Goal: Transaction & Acquisition: Purchase product/service

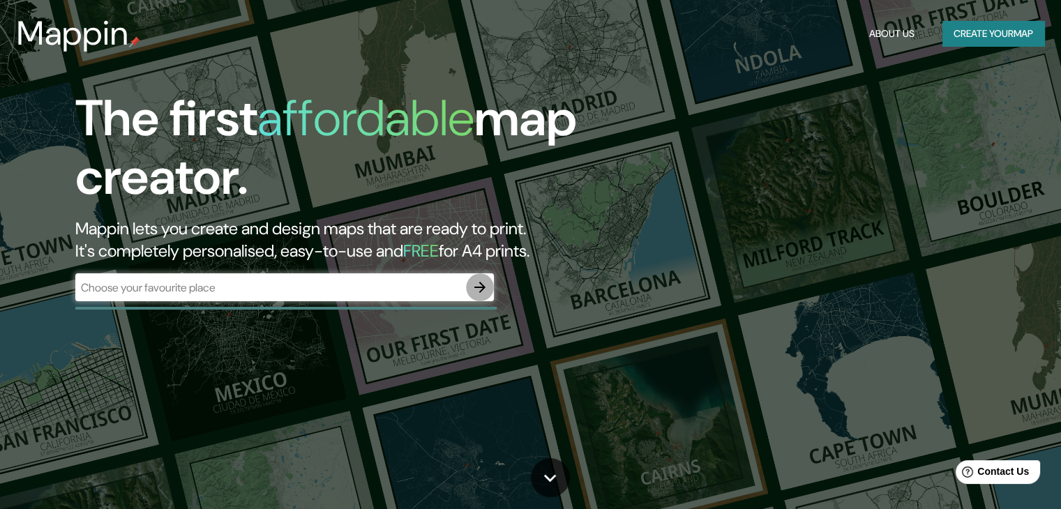
click at [482, 280] on icon "button" at bounding box center [480, 287] width 17 height 17
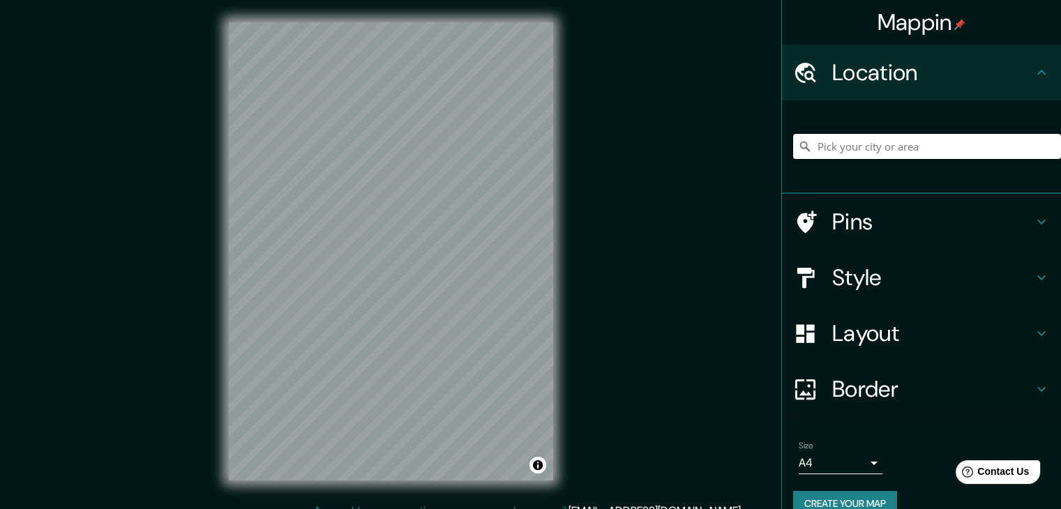
click at [894, 147] on input "Pick your city or area" at bounding box center [927, 146] width 268 height 25
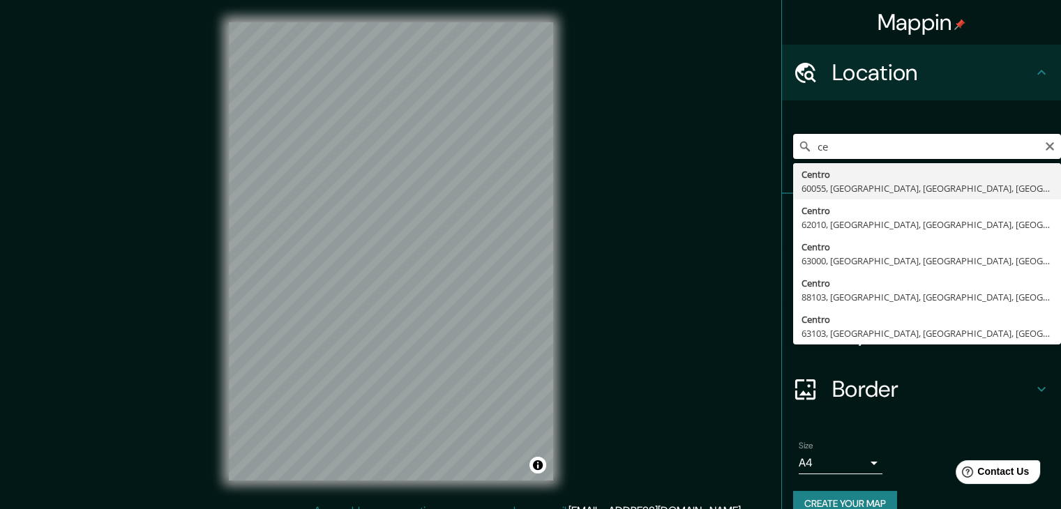
type input "c"
type input "Atlas, [GEOGRAPHIC_DATA], [GEOGRAPHIC_DATA], [GEOGRAPHIC_DATA]"
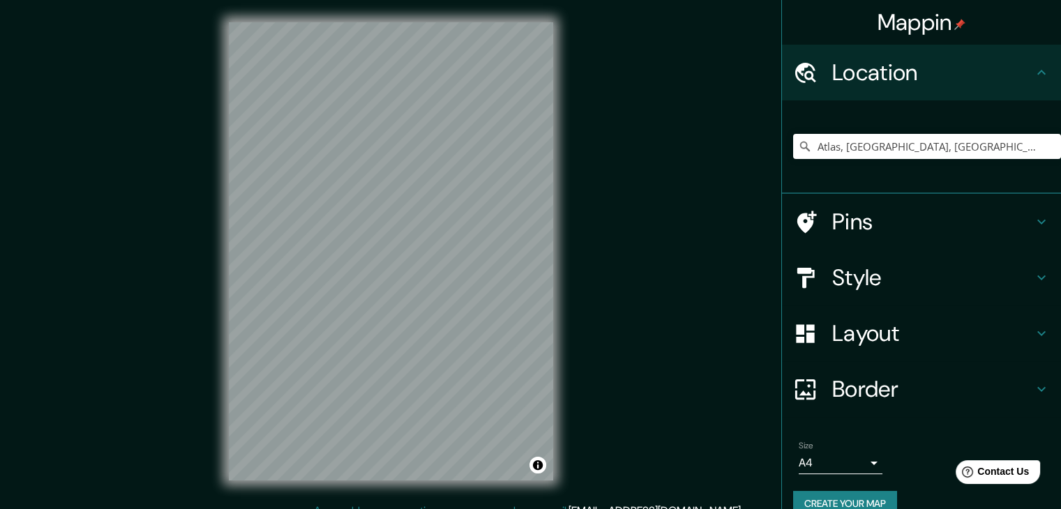
click at [879, 279] on h4 "Style" at bounding box center [933, 278] width 201 height 28
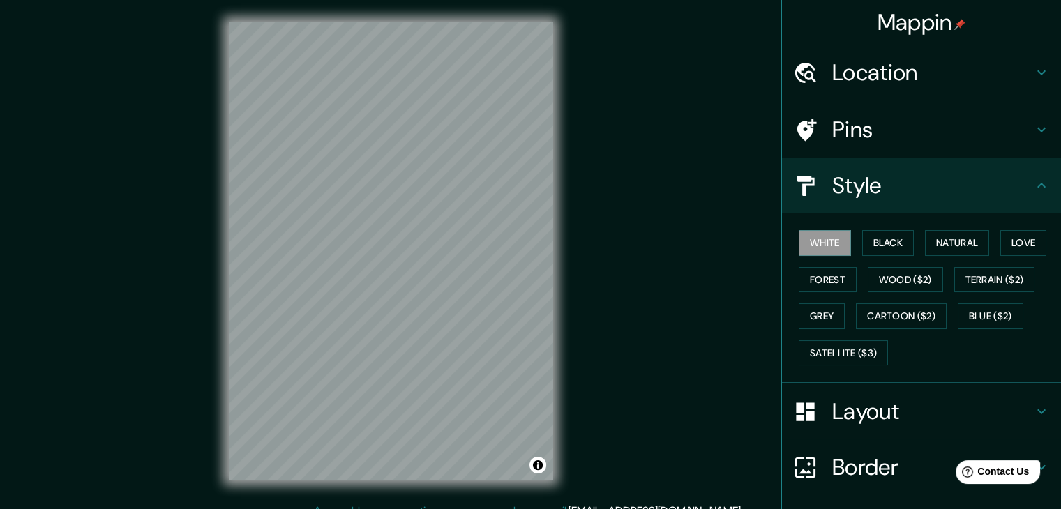
click at [883, 398] on h4 "Layout" at bounding box center [933, 412] width 201 height 28
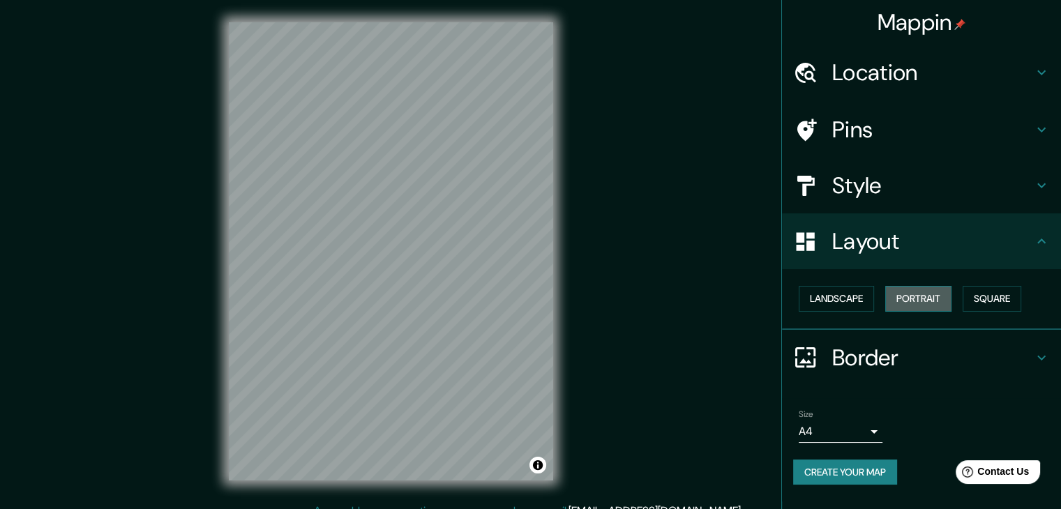
click at [932, 299] on button "Portrait" at bounding box center [919, 299] width 66 height 26
click at [992, 301] on button "Square" at bounding box center [992, 299] width 59 height 26
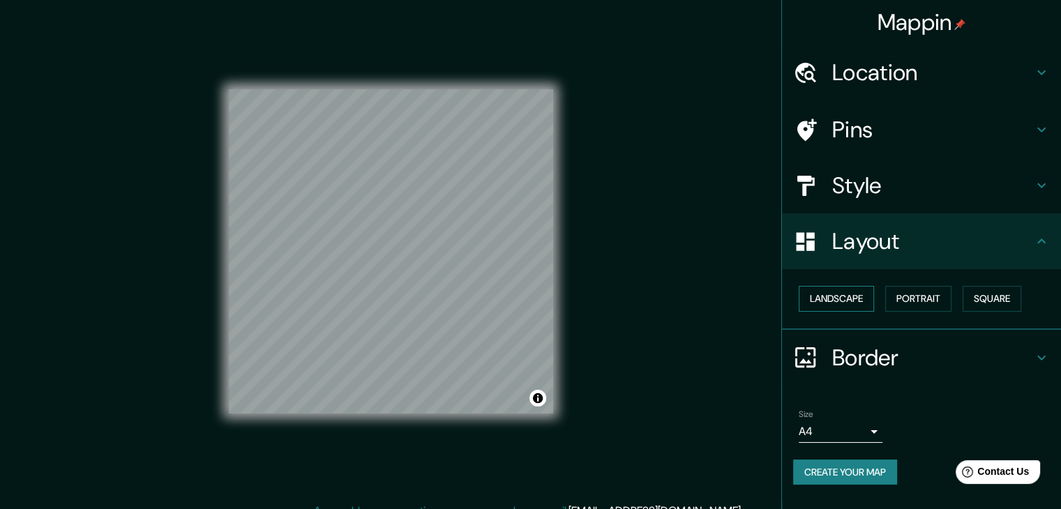
click at [837, 295] on button "Landscape" at bounding box center [836, 299] width 75 height 26
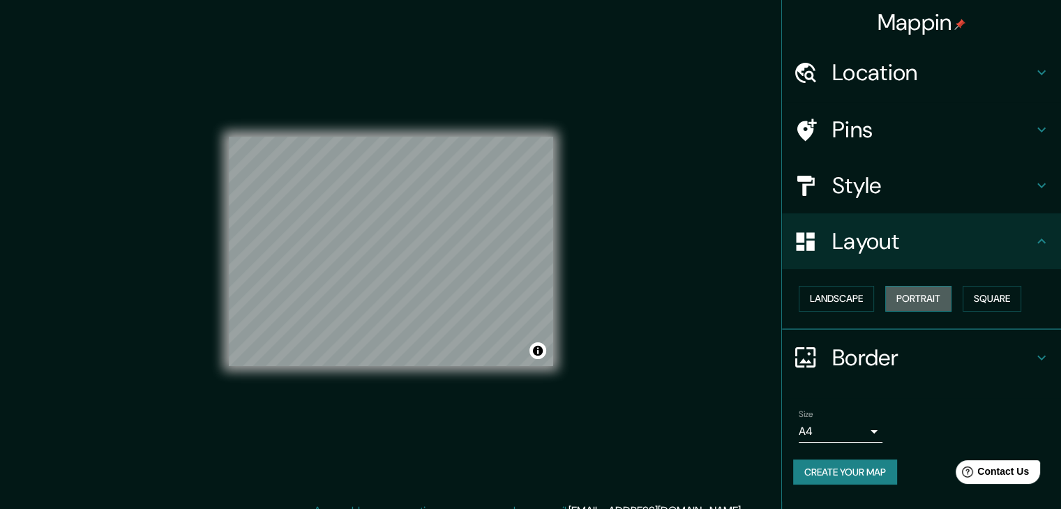
click at [913, 301] on button "Portrait" at bounding box center [919, 299] width 66 height 26
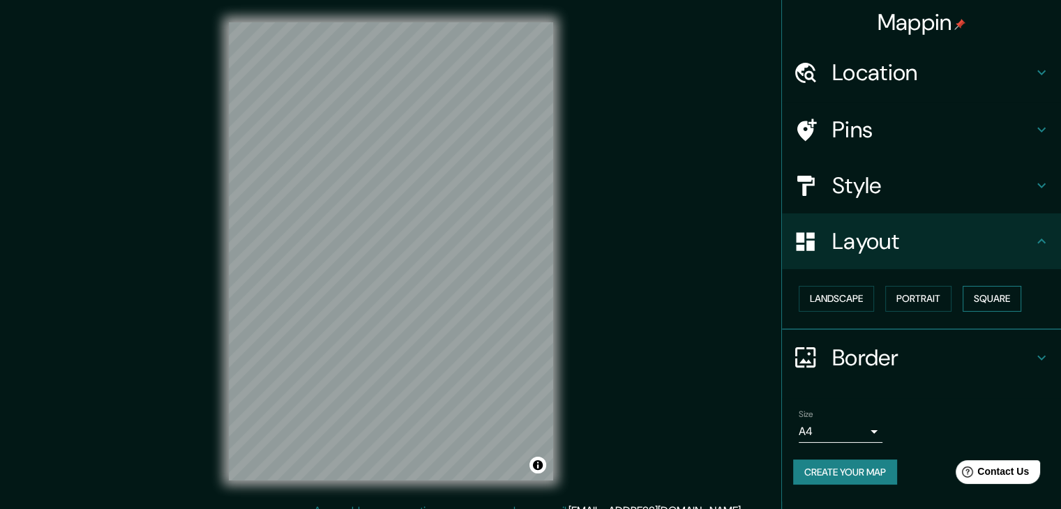
click at [985, 304] on button "Square" at bounding box center [992, 299] width 59 height 26
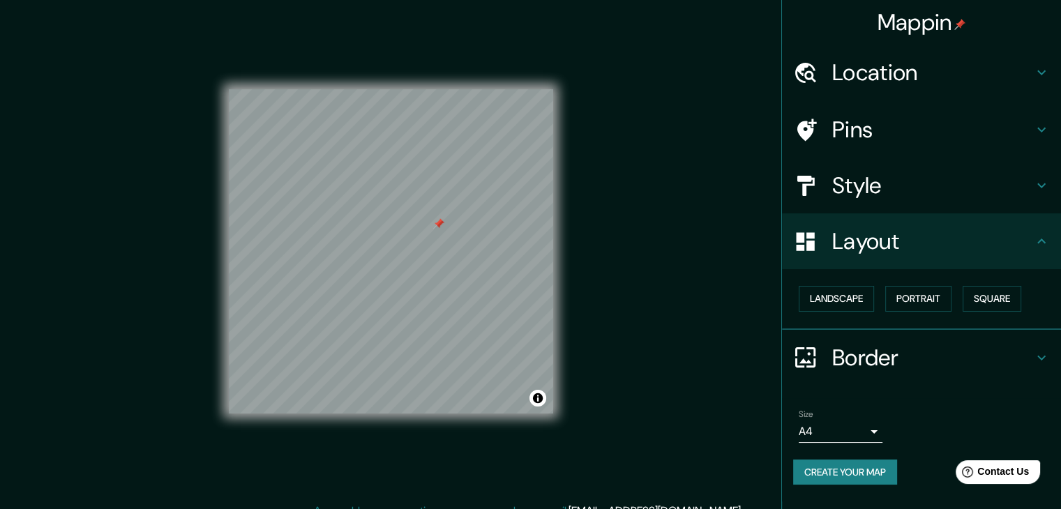
drag, startPoint x: 485, startPoint y: 253, endPoint x: 438, endPoint y: 222, distance: 55.9
click at [438, 222] on div at bounding box center [438, 223] width 11 height 11
click at [461, 241] on div at bounding box center [459, 240] width 11 height 11
click at [466, 235] on div at bounding box center [466, 235] width 11 height 11
click at [287, 260] on div at bounding box center [288, 255] width 11 height 11
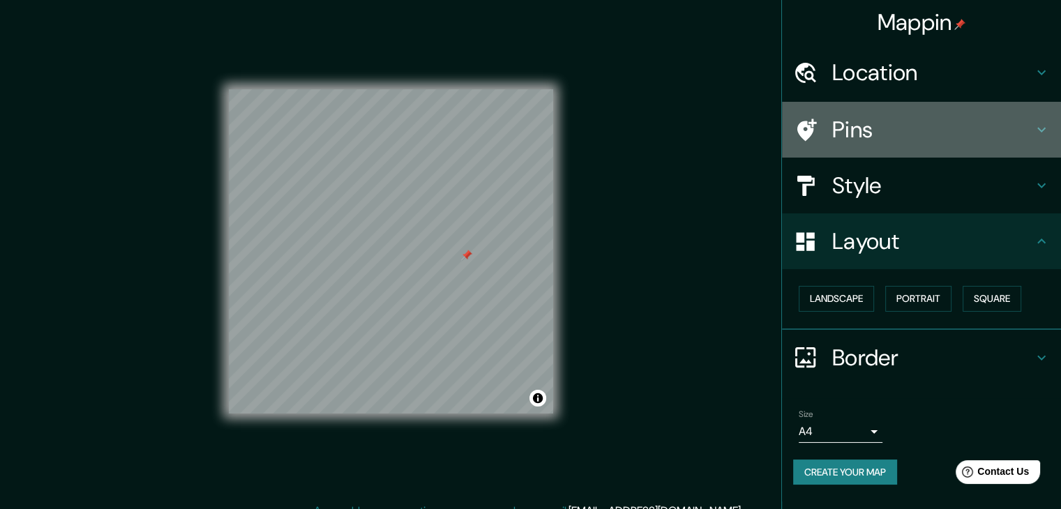
click at [882, 131] on h4 "Pins" at bounding box center [933, 130] width 201 height 28
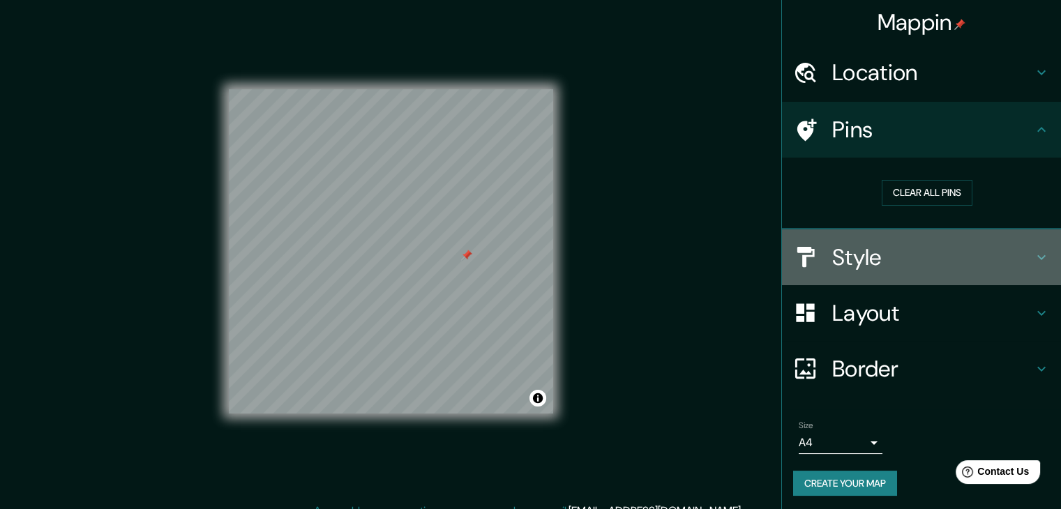
click at [865, 263] on h4 "Style" at bounding box center [933, 258] width 201 height 28
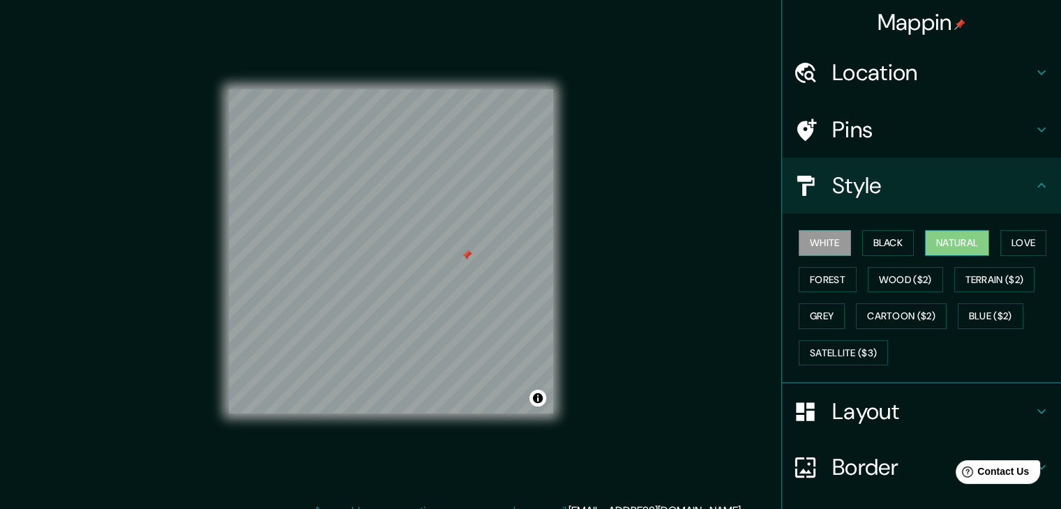
click at [939, 246] on button "Natural" at bounding box center [957, 243] width 64 height 26
click at [886, 235] on button "Black" at bounding box center [889, 243] width 52 height 26
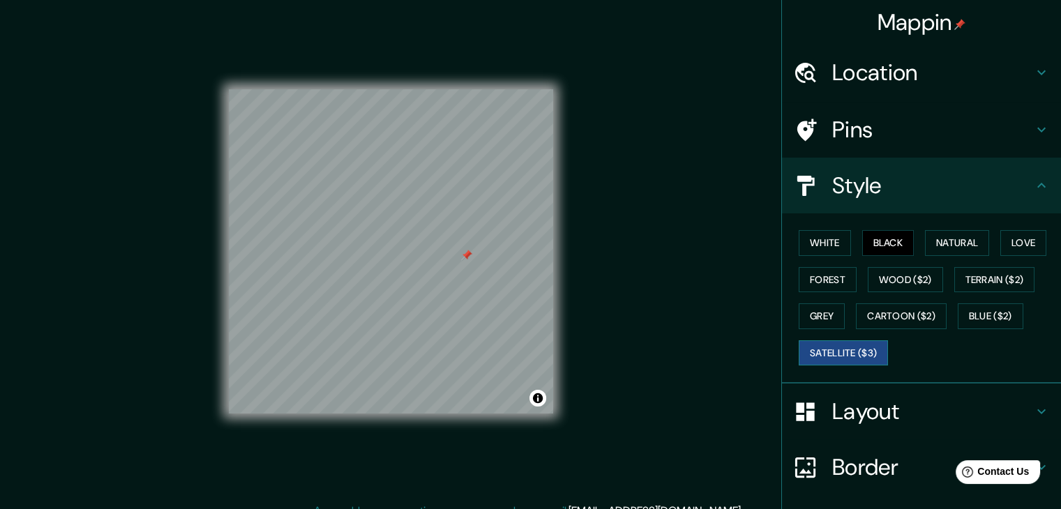
click at [838, 350] on button "Satellite ($3)" at bounding box center [843, 354] width 89 height 26
click at [876, 232] on button "Black" at bounding box center [889, 243] width 52 height 26
click at [829, 244] on button "White" at bounding box center [825, 243] width 52 height 26
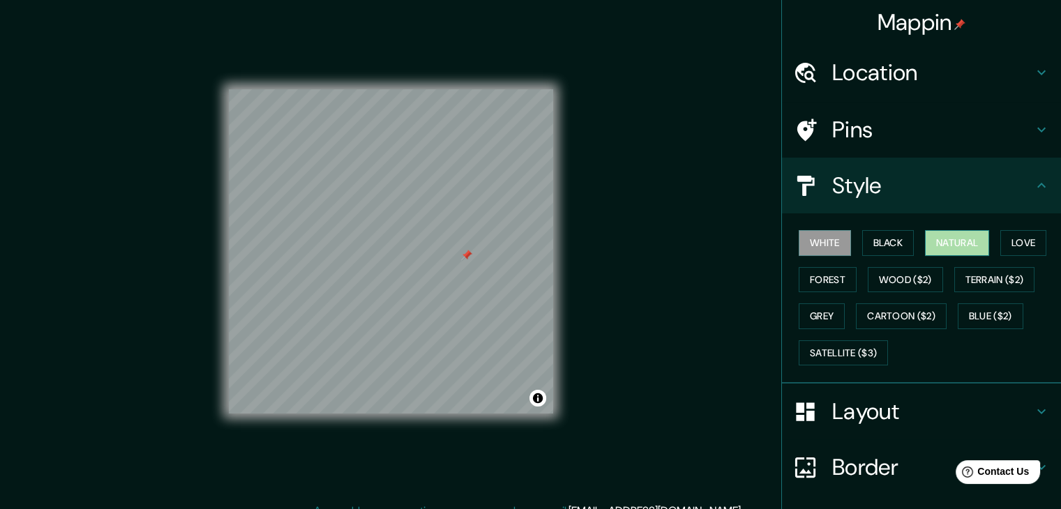
click at [944, 243] on button "Natural" at bounding box center [957, 243] width 64 height 26
drag, startPoint x: 1010, startPoint y: 243, endPoint x: 969, endPoint y: 244, distance: 41.2
click at [1010, 244] on button "Love" at bounding box center [1024, 243] width 46 height 26
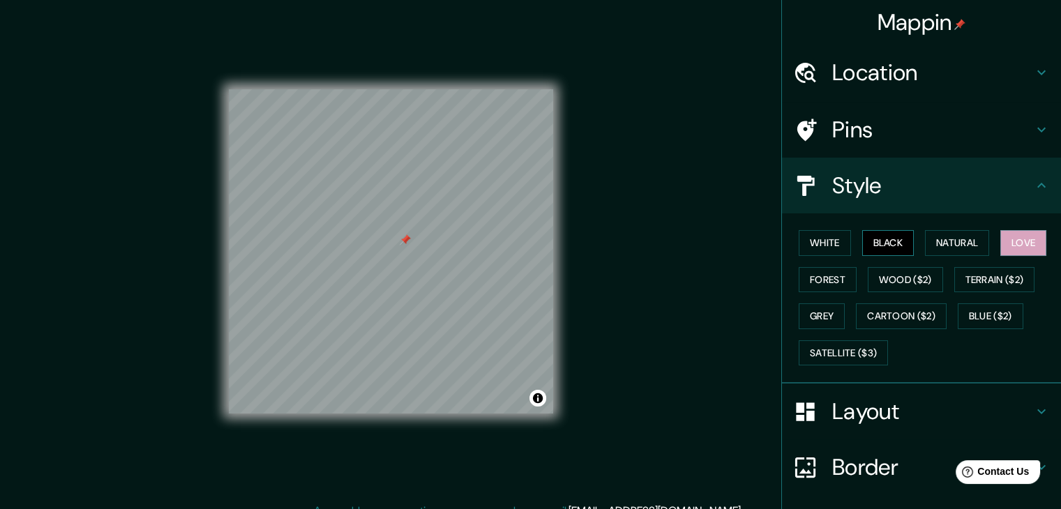
click at [882, 241] on button "Black" at bounding box center [889, 243] width 52 height 26
click at [823, 240] on button "White" at bounding box center [825, 243] width 52 height 26
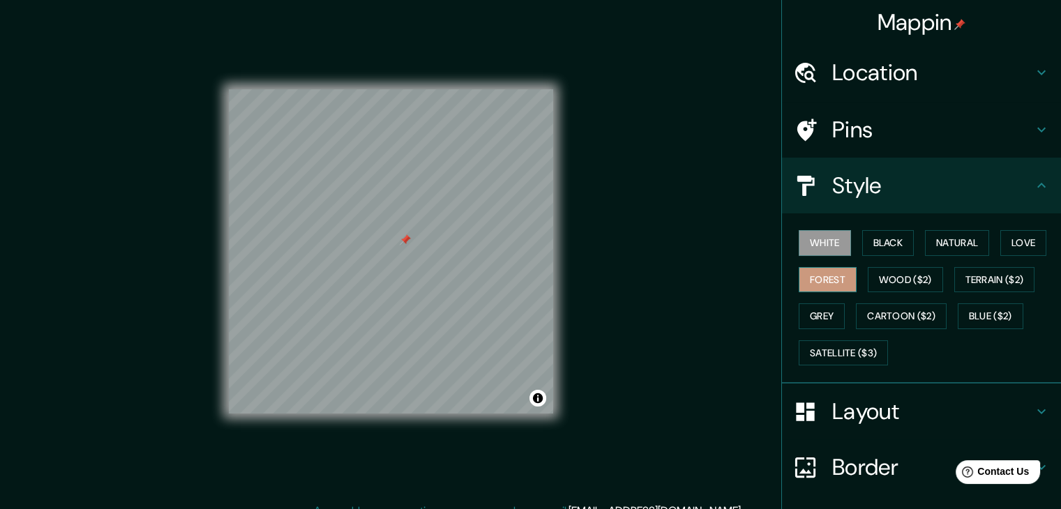
click at [830, 276] on button "Forest" at bounding box center [828, 280] width 58 height 26
click at [939, 235] on button "Natural" at bounding box center [957, 243] width 64 height 26
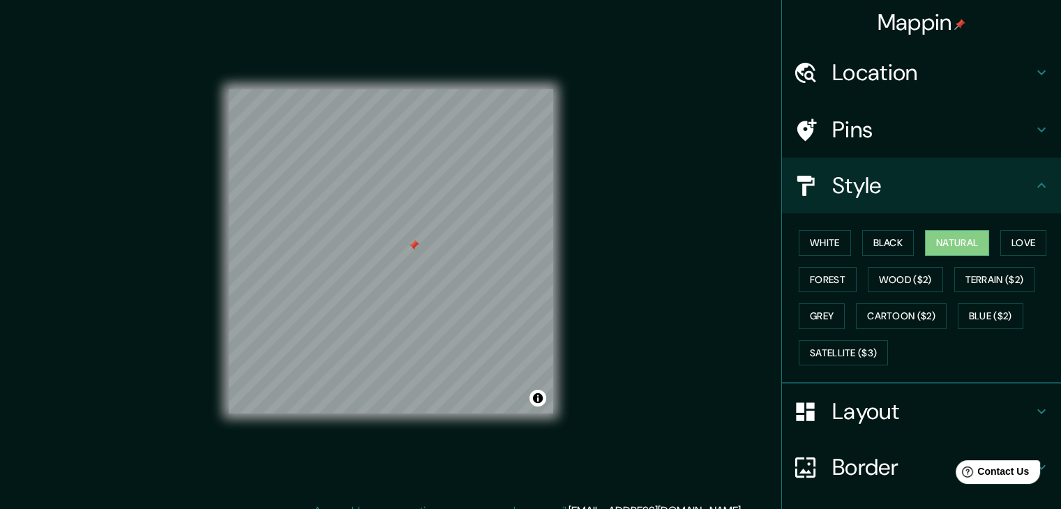
click at [417, 249] on div at bounding box center [413, 245] width 11 height 11
click at [447, 260] on div at bounding box center [449, 260] width 11 height 11
click at [439, 244] on div at bounding box center [443, 241] width 11 height 11
click at [429, 225] on div at bounding box center [430, 225] width 11 height 11
click at [433, 223] on div at bounding box center [434, 219] width 11 height 11
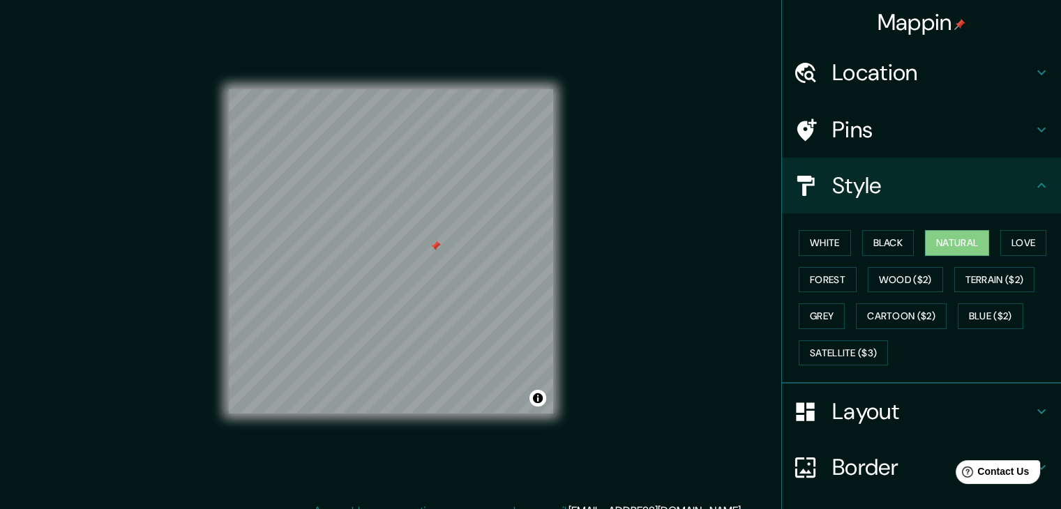
click at [434, 246] on div at bounding box center [435, 246] width 11 height 11
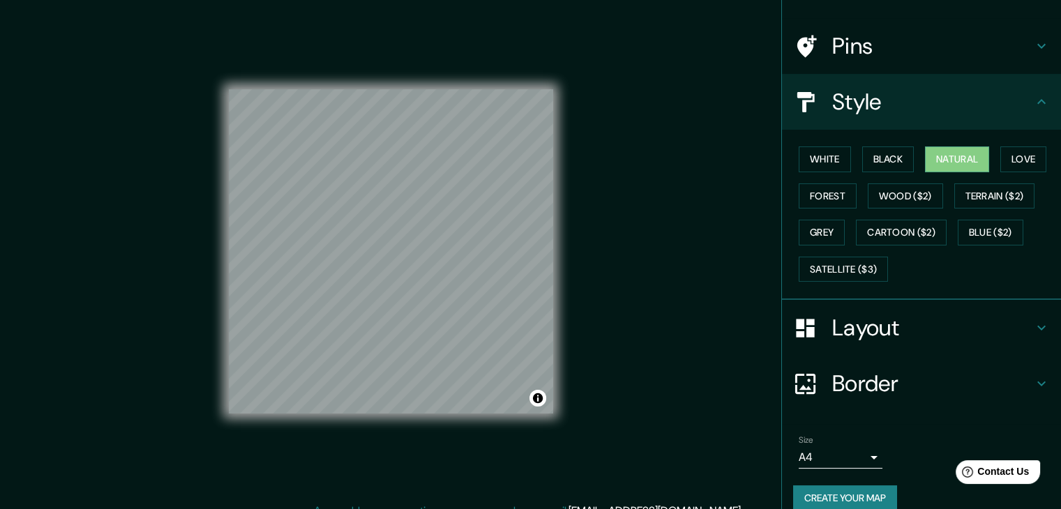
scroll to position [100, 0]
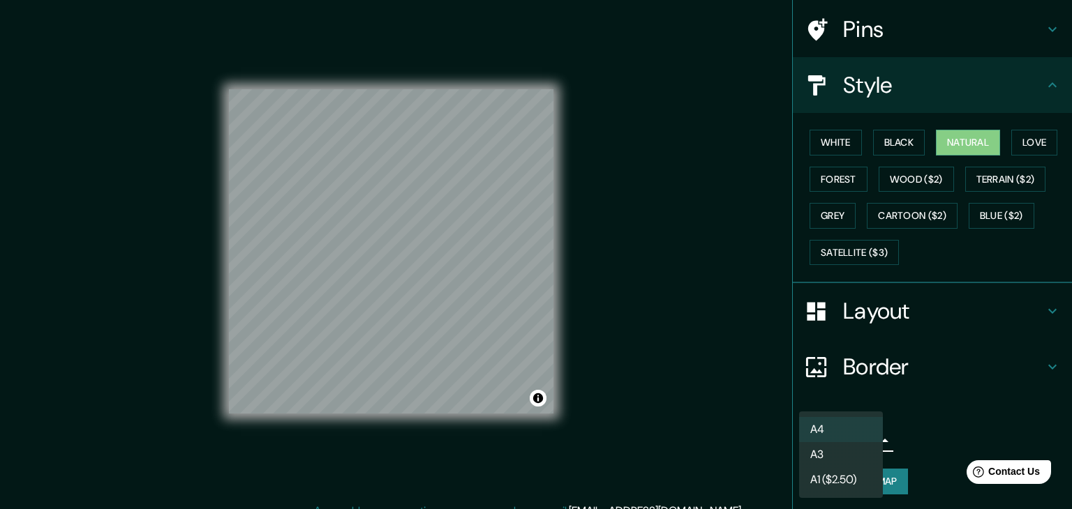
click at [858, 438] on body "Mappin Location [GEOGRAPHIC_DATA], [GEOGRAPHIC_DATA], [GEOGRAPHIC_DATA], [GEOGR…" at bounding box center [536, 254] width 1072 height 509
click at [857, 453] on li "A3" at bounding box center [841, 454] width 84 height 25
type input "a4"
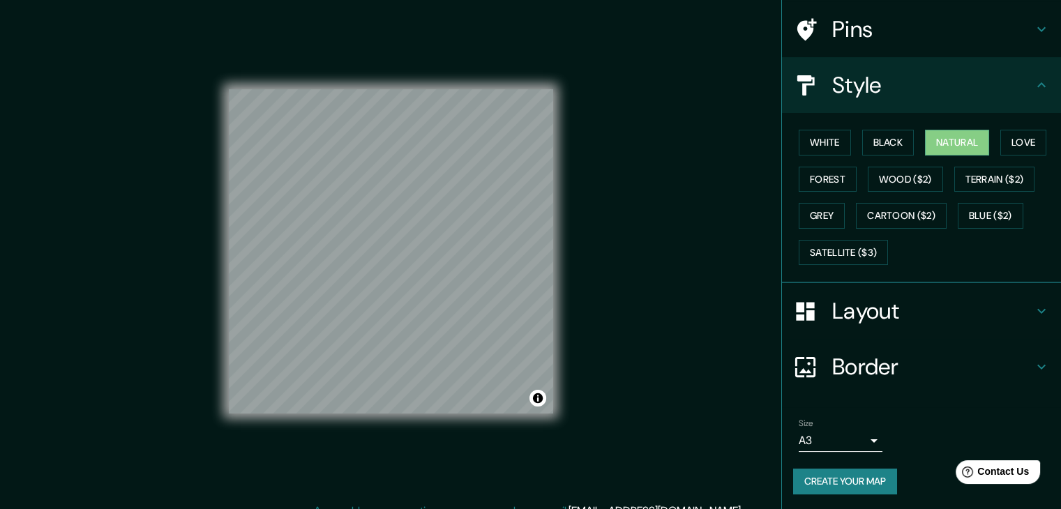
click at [849, 475] on button "Create your map" at bounding box center [845, 482] width 104 height 26
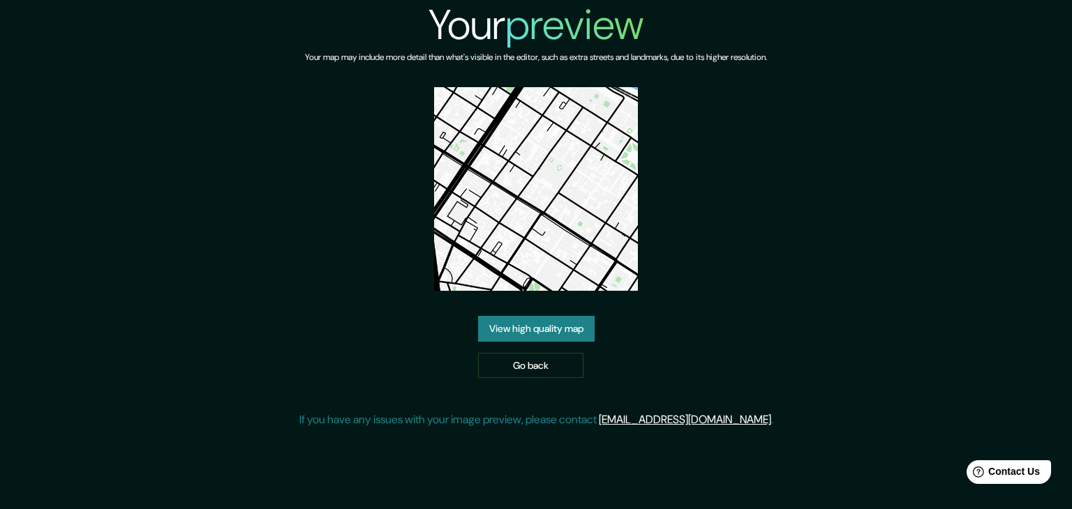
click at [574, 325] on link "View high quality map" at bounding box center [536, 329] width 117 height 26
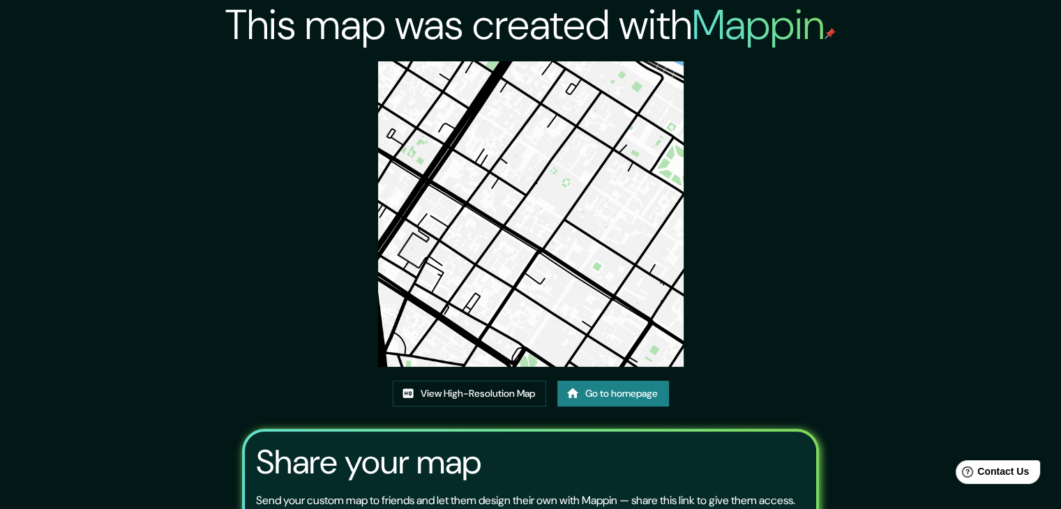
click at [611, 431] on div "Share your map Send your custom map to friends and let them design their own wi…" at bounding box center [531, 508] width 578 height 159
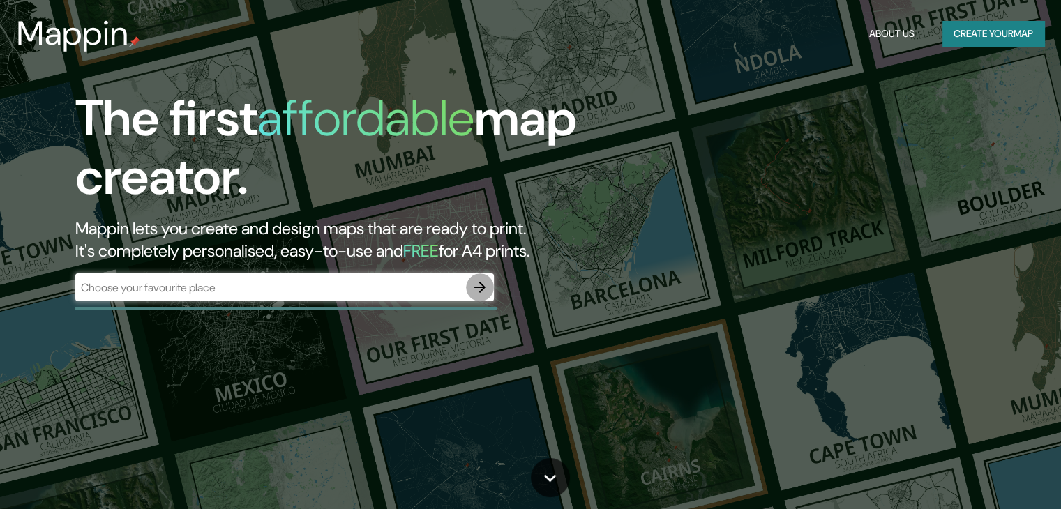
click at [485, 290] on icon "button" at bounding box center [480, 287] width 17 height 17
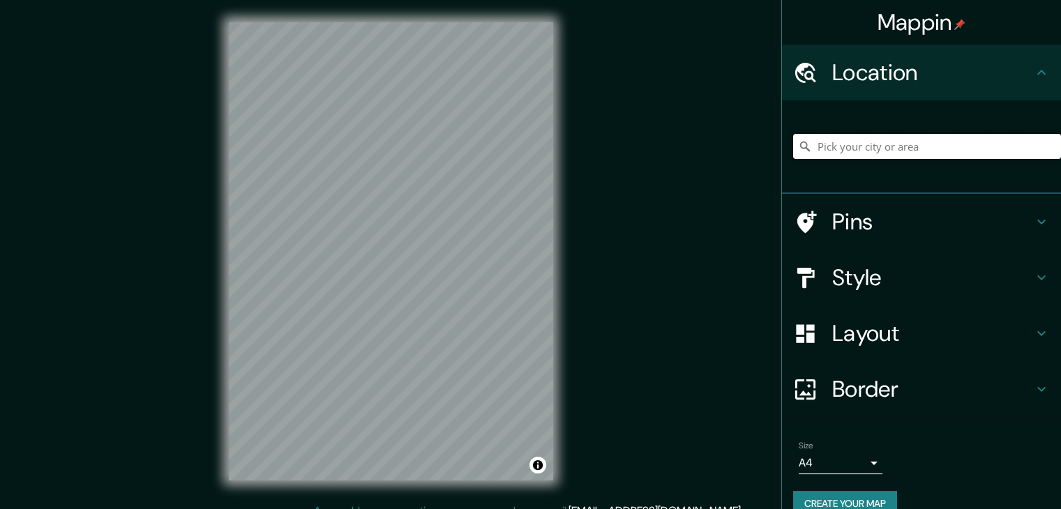
click at [844, 154] on input "Pick your city or area" at bounding box center [927, 146] width 268 height 25
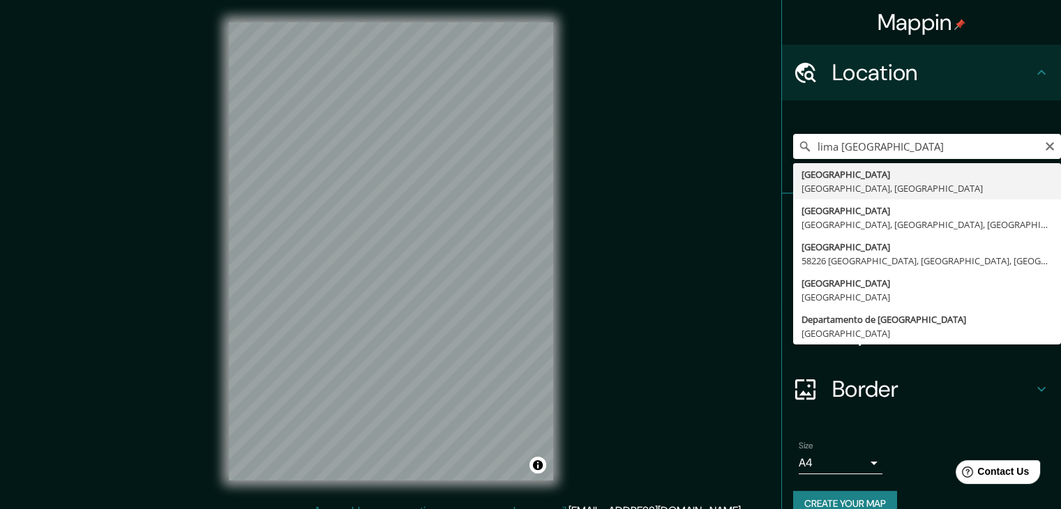
type input "[GEOGRAPHIC_DATA], [GEOGRAPHIC_DATA], [GEOGRAPHIC_DATA]"
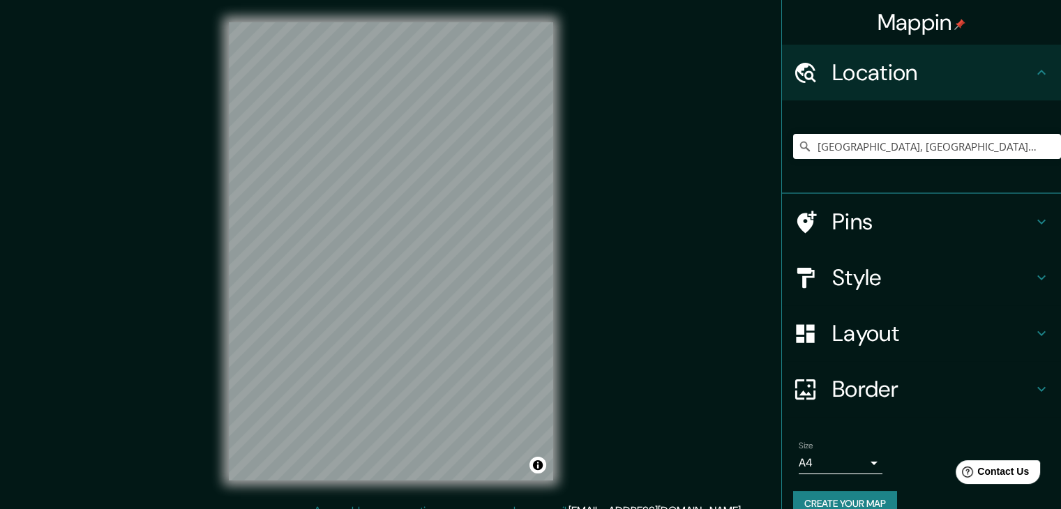
click at [870, 327] on h4 "Layout" at bounding box center [933, 334] width 201 height 28
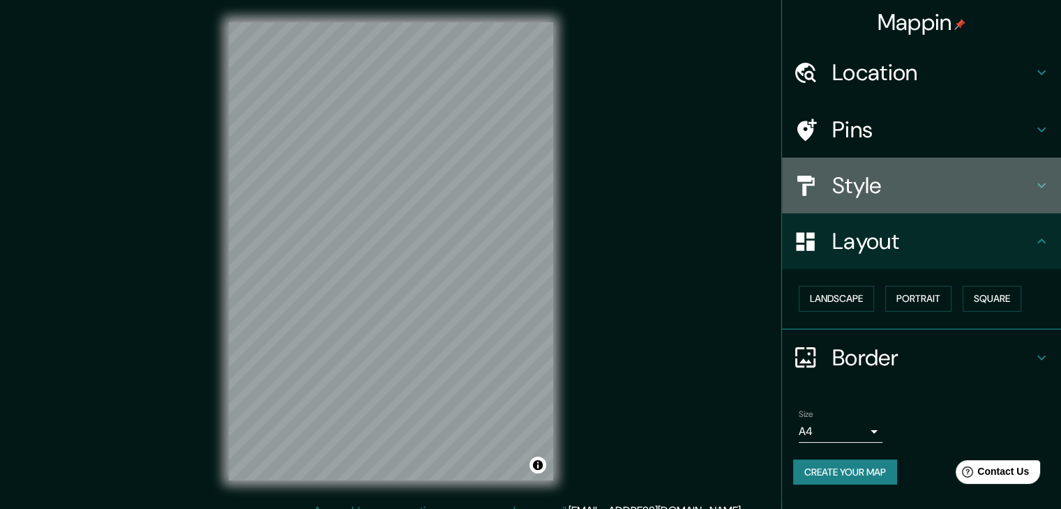
click at [886, 172] on h4 "Style" at bounding box center [933, 186] width 201 height 28
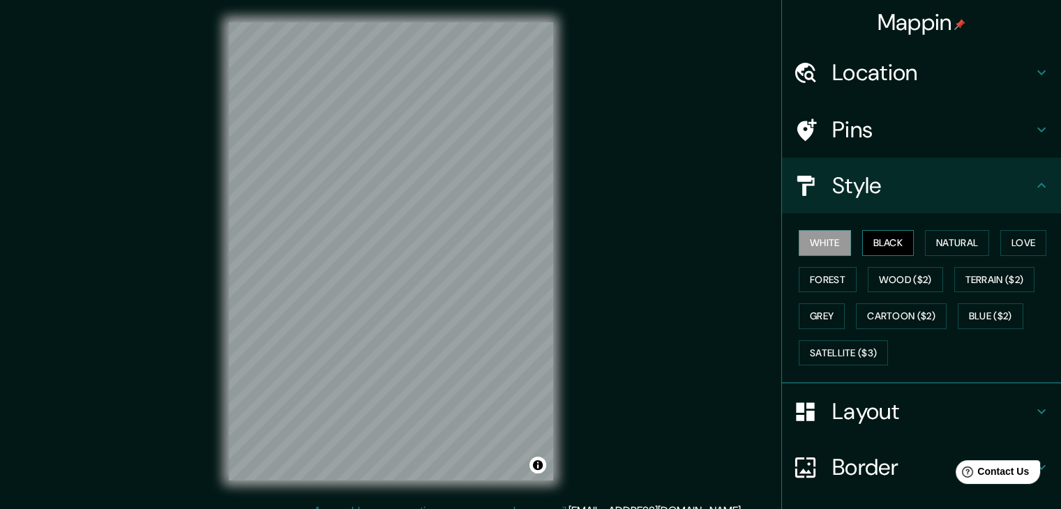
click at [896, 240] on button "Black" at bounding box center [889, 243] width 52 height 26
click at [839, 246] on button "White" at bounding box center [825, 243] width 52 height 26
click at [387, 297] on div at bounding box center [388, 295] width 11 height 11
click at [975, 280] on button "Terrain ($2)" at bounding box center [995, 280] width 81 height 26
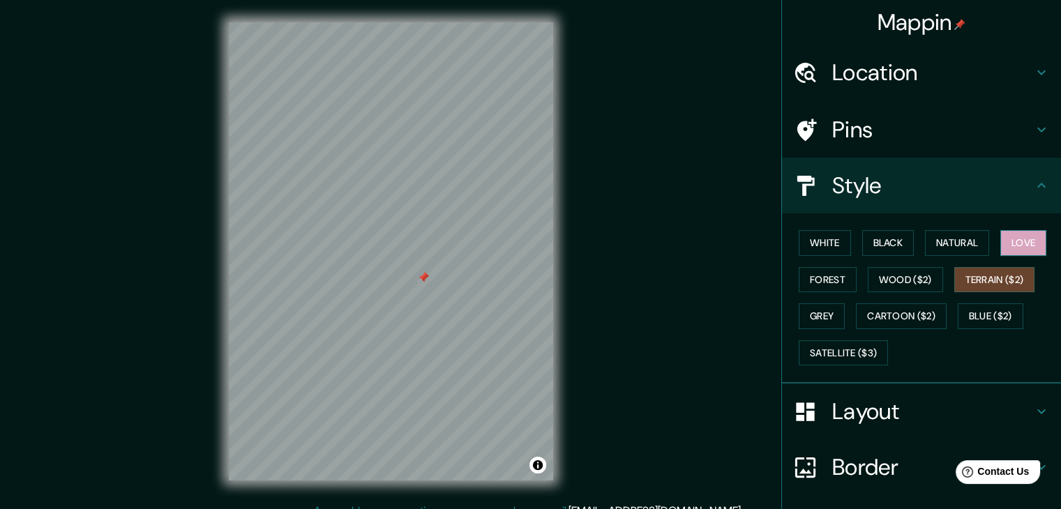
click at [1013, 246] on button "Love" at bounding box center [1024, 243] width 46 height 26
click at [967, 238] on button "Natural" at bounding box center [957, 243] width 64 height 26
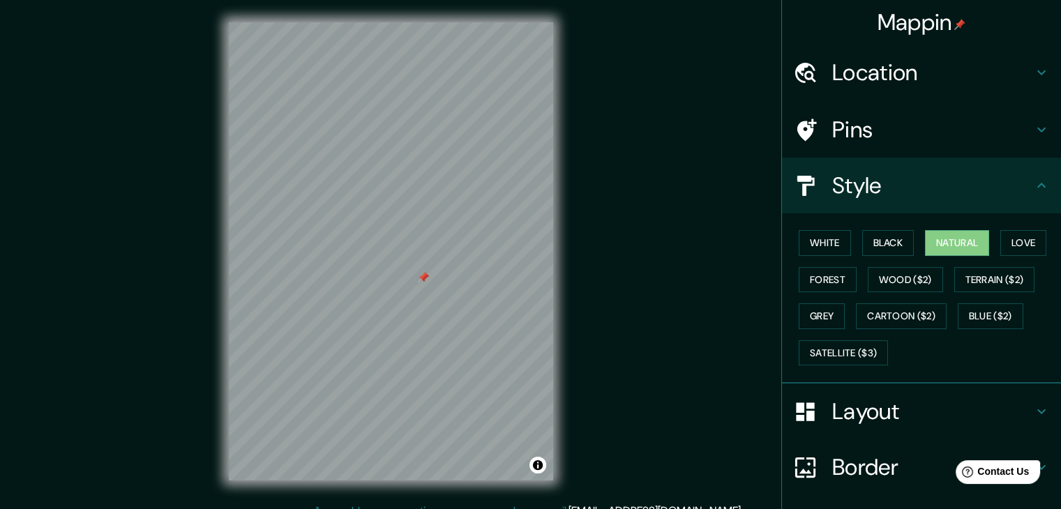
click at [907, 241] on div "White Black Natural Love Forest Wood ($2) Terrain ($2) Grey Cartoon ($2) Blue (…" at bounding box center [927, 298] width 268 height 147
click at [881, 239] on button "Black" at bounding box center [889, 243] width 52 height 26
click at [834, 239] on button "White" at bounding box center [825, 243] width 52 height 26
click at [799, 311] on button "Grey" at bounding box center [822, 317] width 46 height 26
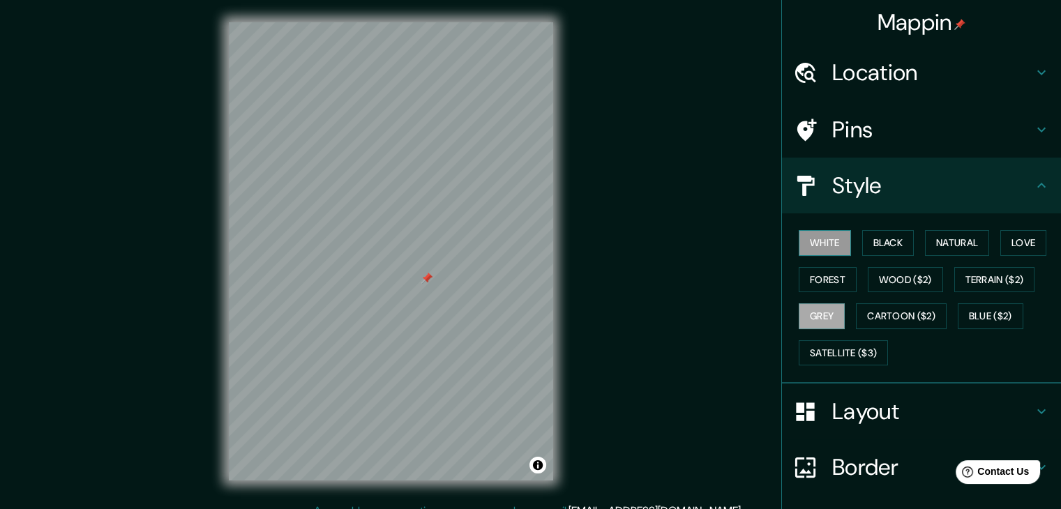
click at [815, 246] on button "White" at bounding box center [825, 243] width 52 height 26
click at [875, 246] on button "Black" at bounding box center [889, 243] width 52 height 26
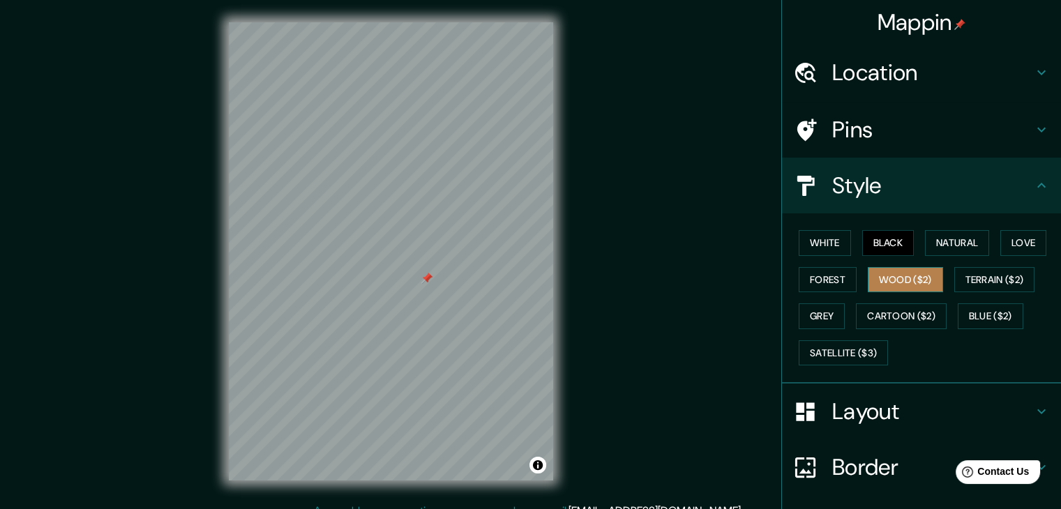
click at [904, 272] on button "Wood ($2)" at bounding box center [905, 280] width 75 height 26
click at [970, 272] on button "Terrain ($2)" at bounding box center [995, 280] width 81 height 26
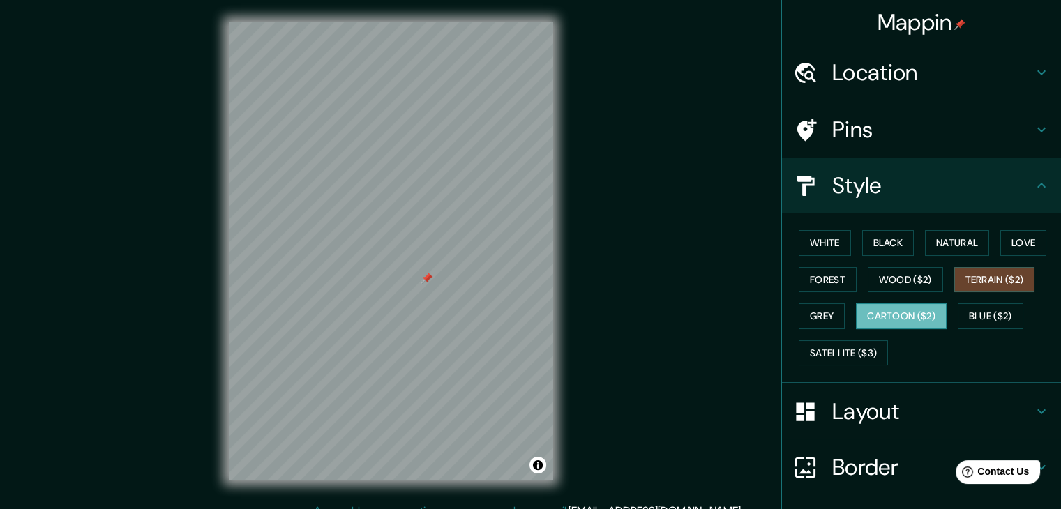
drag, startPoint x: 964, startPoint y: 308, endPoint x: 911, endPoint y: 308, distance: 53.7
click at [958, 308] on button "Blue ($2)" at bounding box center [991, 317] width 66 height 26
click at [888, 314] on button "Cartoon ($2)" at bounding box center [901, 317] width 91 height 26
click at [975, 321] on button "Blue ($2)" at bounding box center [991, 317] width 66 height 26
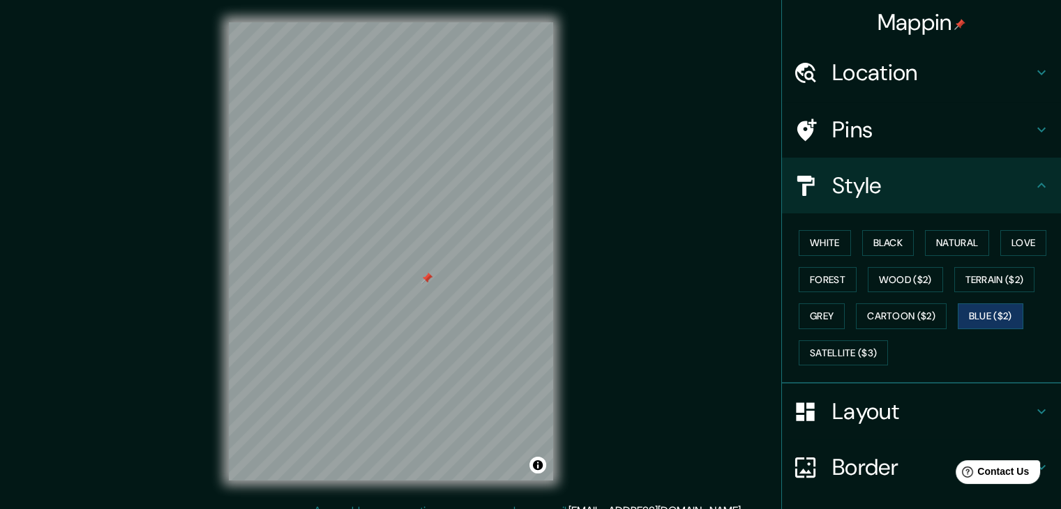
click at [839, 315] on div "White Black Natural Love Forest Wood ($2) Terrain ($2) Grey Cartoon ($2) Blue (…" at bounding box center [927, 298] width 268 height 147
click at [825, 315] on button "Grey" at bounding box center [822, 317] width 46 height 26
click at [815, 269] on button "Forest" at bounding box center [828, 280] width 58 height 26
click at [815, 234] on button "White" at bounding box center [825, 243] width 52 height 26
click at [885, 241] on button "Black" at bounding box center [889, 243] width 52 height 26
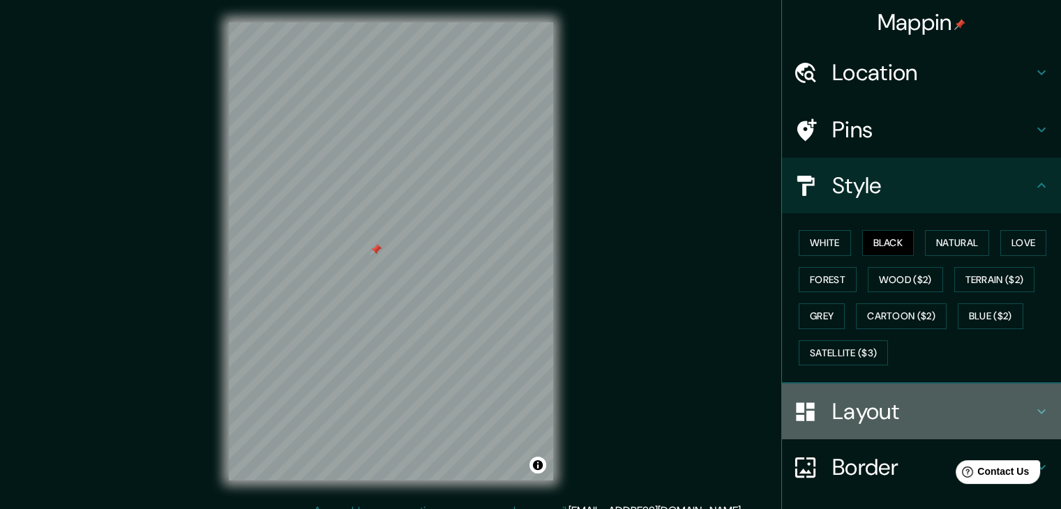
click at [874, 414] on h4 "Layout" at bounding box center [933, 412] width 201 height 28
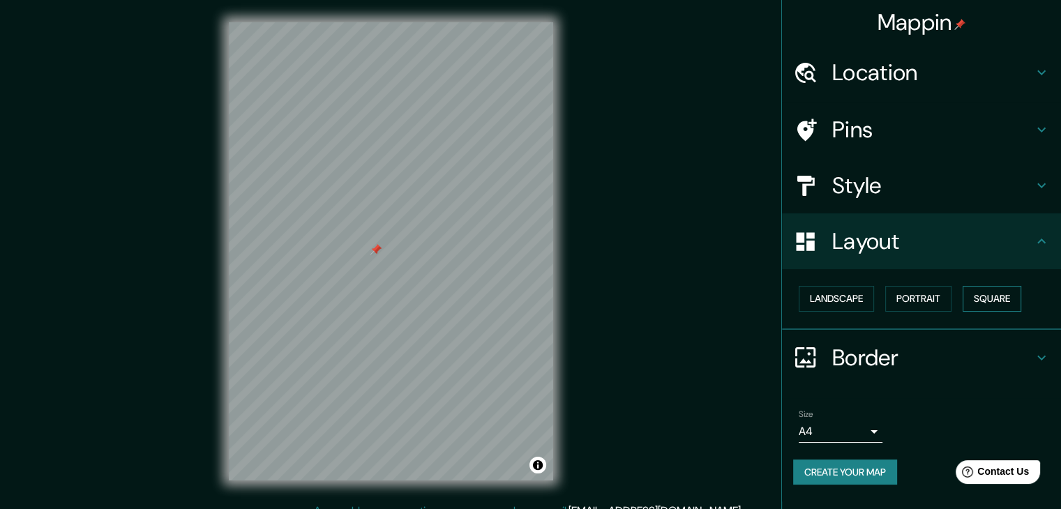
click at [978, 297] on button "Square" at bounding box center [992, 299] width 59 height 26
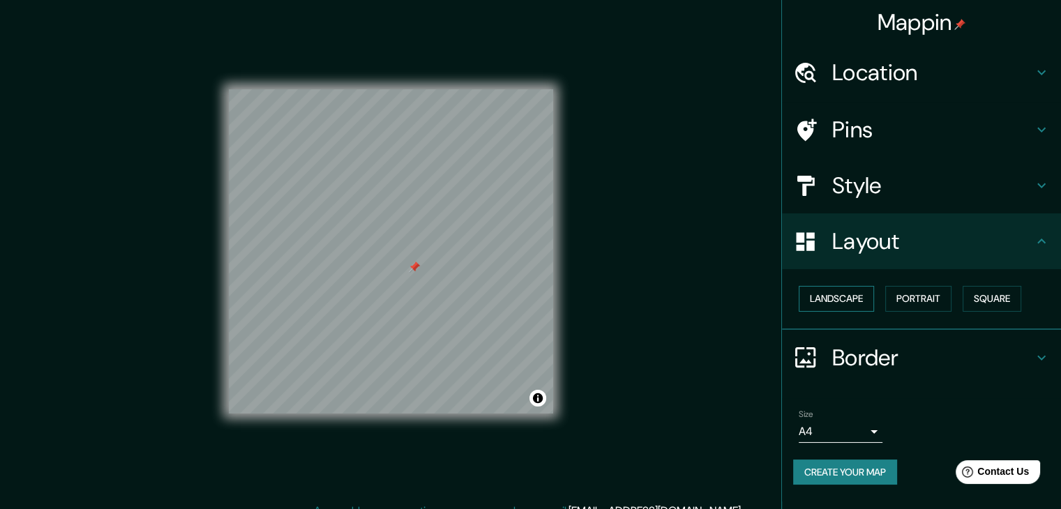
click at [849, 299] on button "Landscape" at bounding box center [836, 299] width 75 height 26
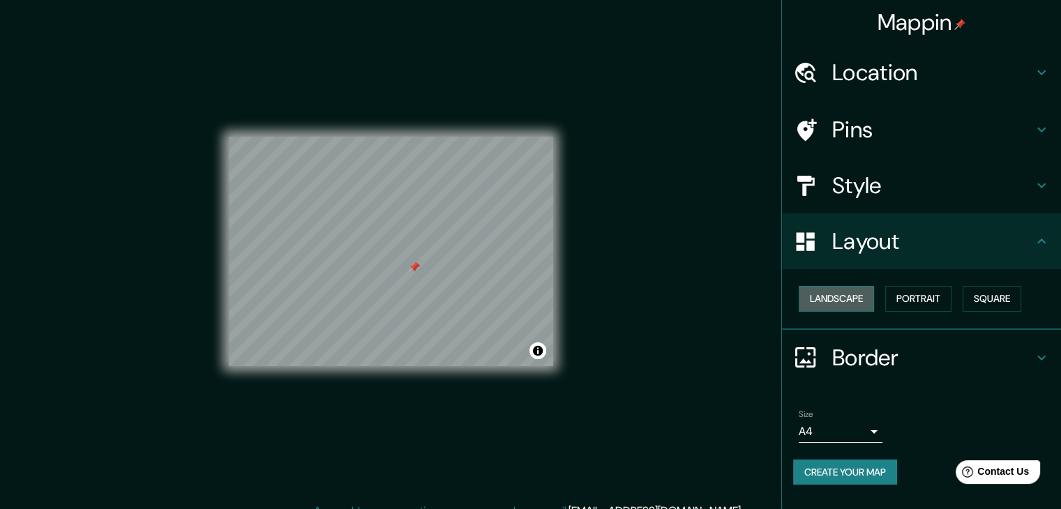
click at [851, 291] on button "Landscape" at bounding box center [836, 299] width 75 height 26
drag, startPoint x: 992, startPoint y: 298, endPoint x: 957, endPoint y: 246, distance: 62.3
click at [992, 299] on button "Square" at bounding box center [992, 299] width 59 height 26
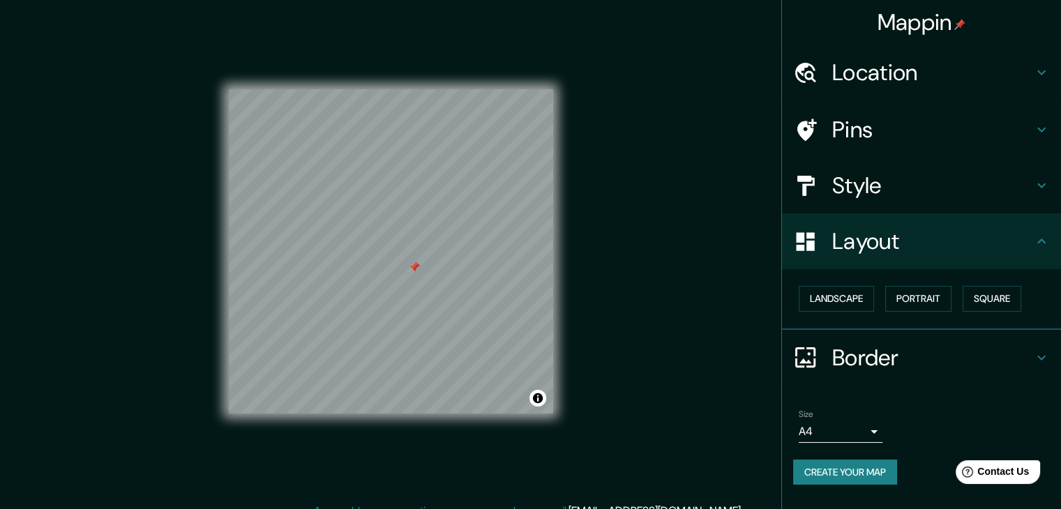
click at [879, 135] on h4 "Pins" at bounding box center [933, 130] width 201 height 28
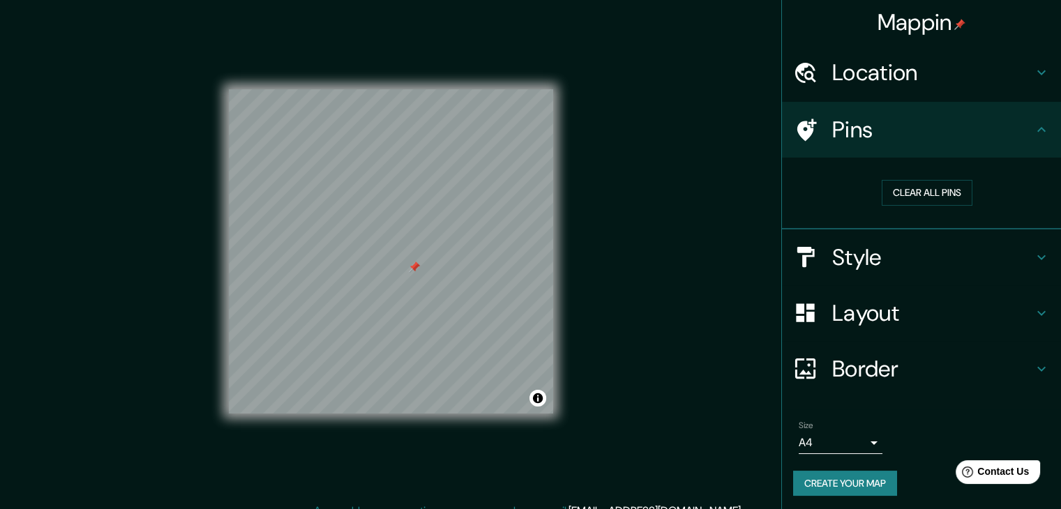
click at [860, 255] on h4 "Style" at bounding box center [933, 258] width 201 height 28
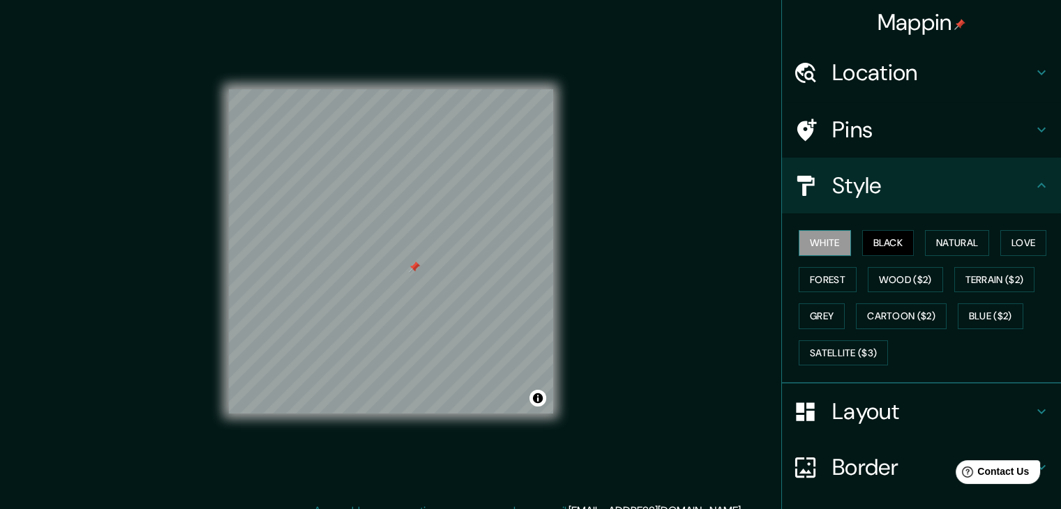
click at [814, 246] on button "White" at bounding box center [825, 243] width 52 height 26
click at [863, 241] on button "Black" at bounding box center [889, 243] width 52 height 26
click at [876, 242] on button "Black" at bounding box center [889, 243] width 52 height 26
click at [834, 241] on button "White" at bounding box center [825, 243] width 52 height 26
click at [927, 241] on button "Natural" at bounding box center [957, 243] width 64 height 26
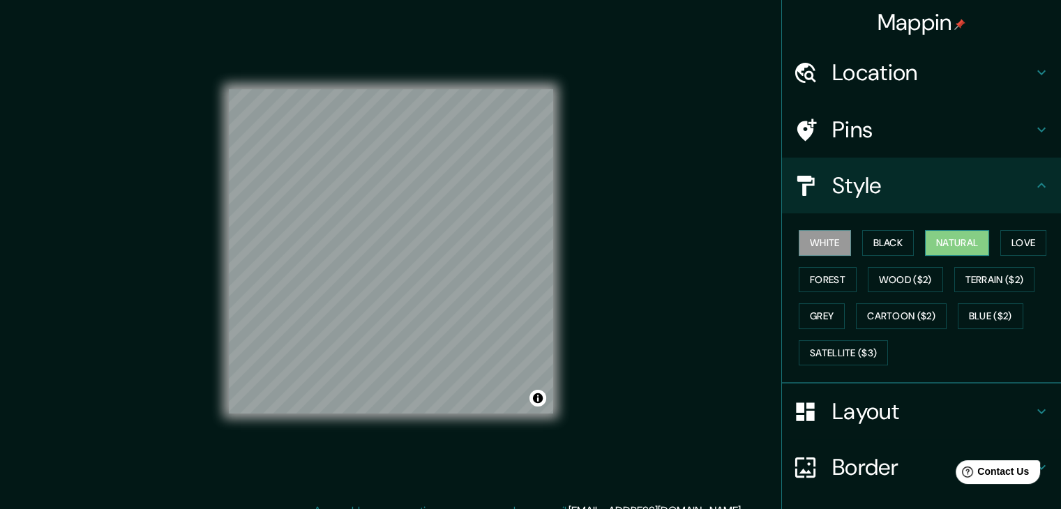
click at [927, 241] on button "Natural" at bounding box center [957, 243] width 64 height 26
click at [903, 283] on button "Wood ($2)" at bounding box center [905, 280] width 75 height 26
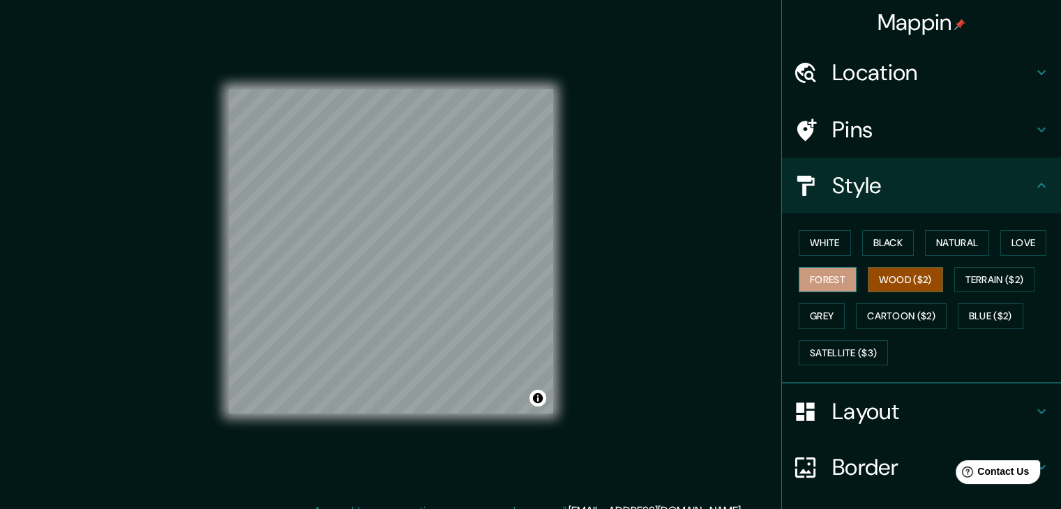
click at [845, 276] on button "Forest" at bounding box center [828, 280] width 58 height 26
click at [829, 311] on button "Grey" at bounding box center [822, 317] width 46 height 26
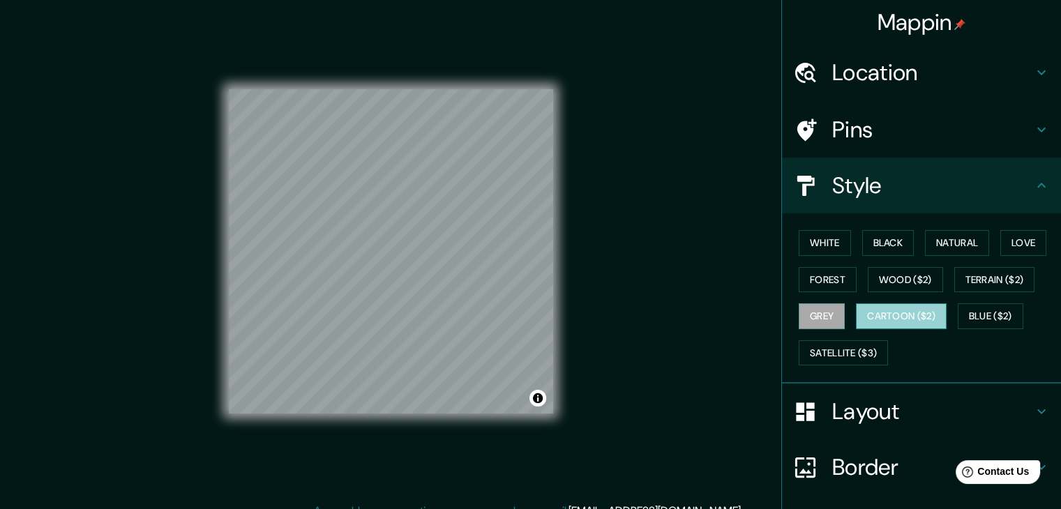
click at [860, 313] on button "Cartoon ($2)" at bounding box center [901, 317] width 91 height 26
click at [874, 276] on button "Wood ($2)" at bounding box center [905, 280] width 75 height 26
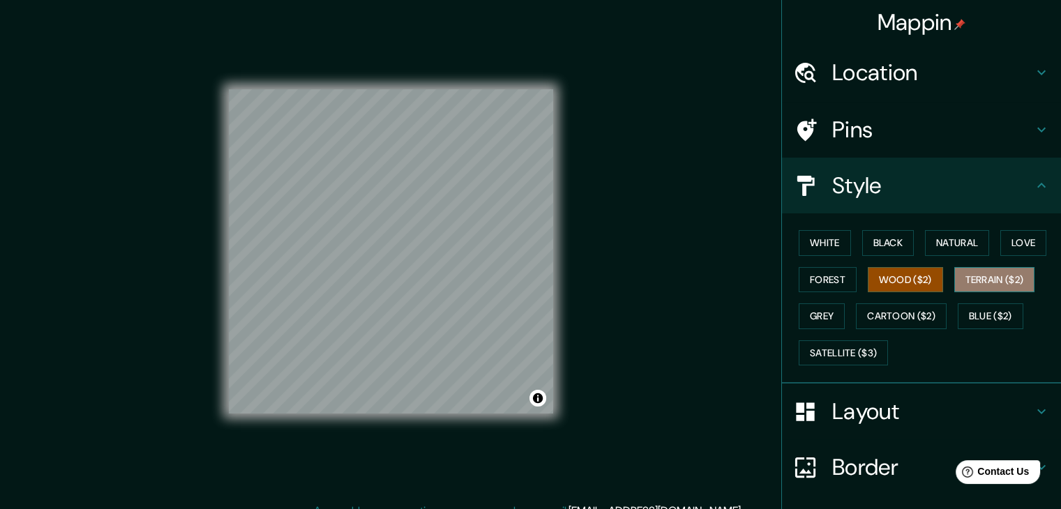
click at [957, 274] on button "Terrain ($2)" at bounding box center [995, 280] width 81 height 26
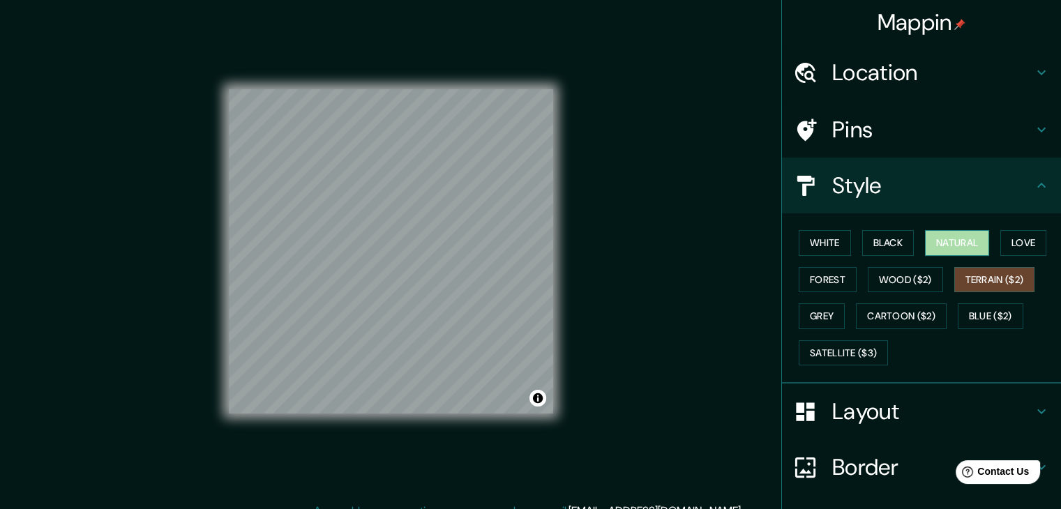
click at [980, 237] on button "Natural" at bounding box center [957, 243] width 64 height 26
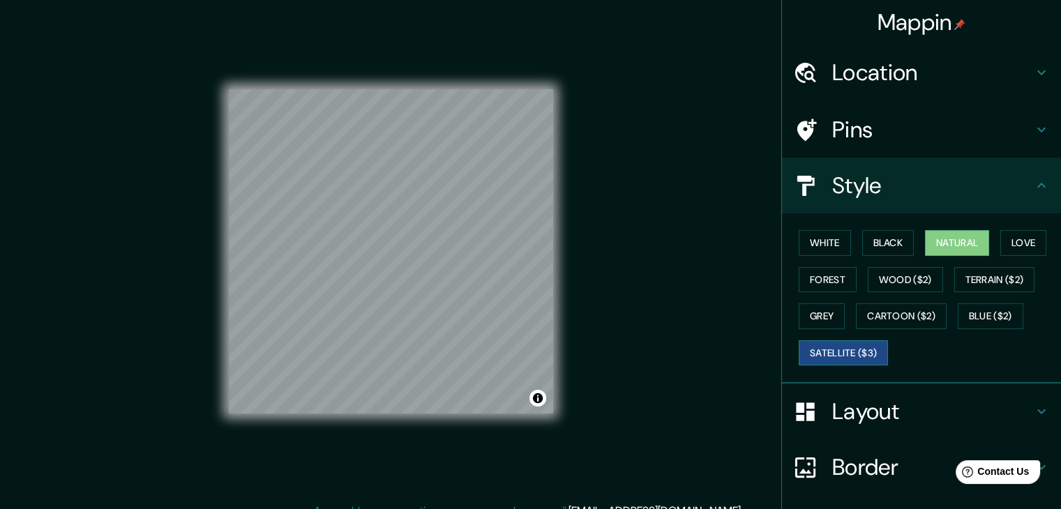
click at [825, 346] on button "Satellite ($3)" at bounding box center [843, 354] width 89 height 26
click at [814, 304] on button "Grey" at bounding box center [822, 317] width 46 height 26
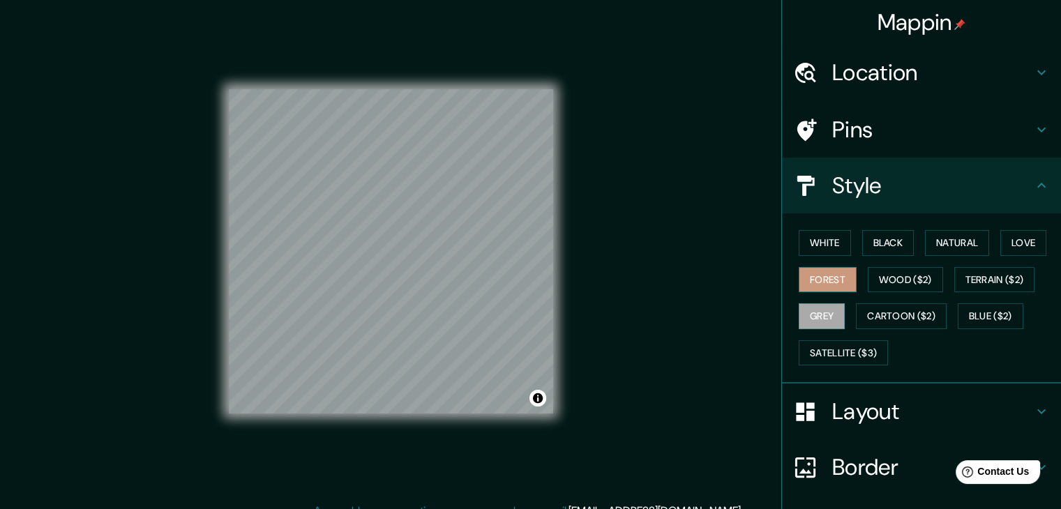
click at [815, 282] on button "Forest" at bounding box center [828, 280] width 58 height 26
click at [816, 240] on button "White" at bounding box center [825, 243] width 52 height 26
click at [900, 245] on button "Black" at bounding box center [889, 243] width 52 height 26
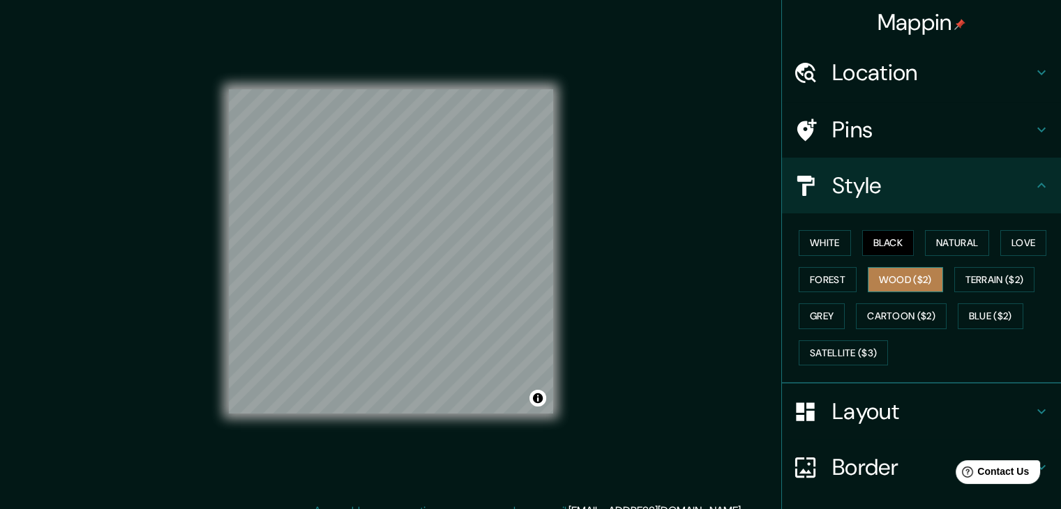
click at [894, 268] on button "Wood ($2)" at bounding box center [905, 280] width 75 height 26
drag, startPoint x: 871, startPoint y: 234, endPoint x: 854, endPoint y: 241, distance: 18.1
click at [871, 235] on button "Black" at bounding box center [889, 243] width 52 height 26
click at [807, 245] on button "White" at bounding box center [825, 243] width 52 height 26
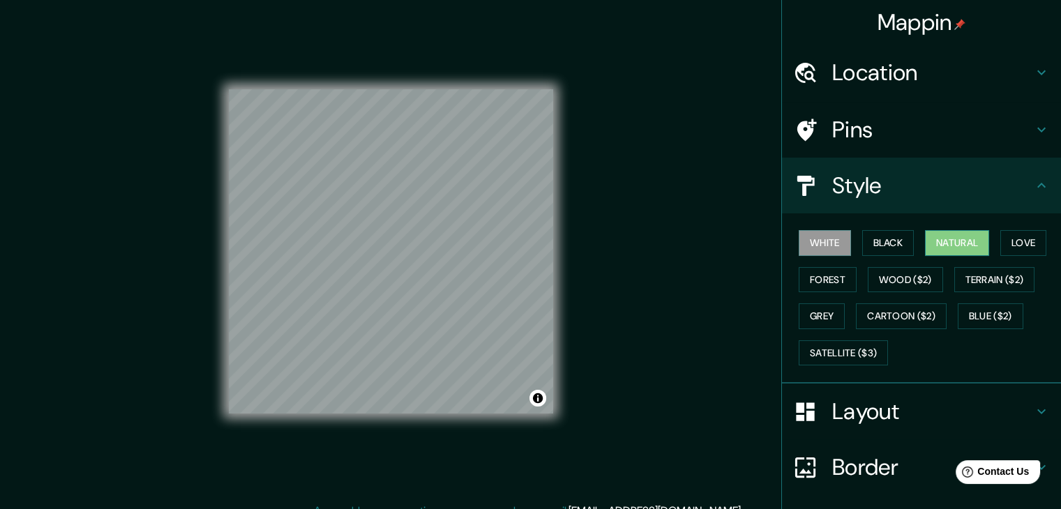
drag, startPoint x: 955, startPoint y: 255, endPoint x: 955, endPoint y: 247, distance: 7.7
click at [955, 254] on div "White Black Natural Love Forest Wood ($2) Terrain ($2) Grey Cartoon ($2) Blue (…" at bounding box center [927, 298] width 268 height 147
drag, startPoint x: 955, startPoint y: 246, endPoint x: 959, endPoint y: 232, distance: 15.2
click at [955, 241] on button "Natural" at bounding box center [957, 243] width 64 height 26
click at [959, 232] on button "Natural" at bounding box center [957, 243] width 64 height 26
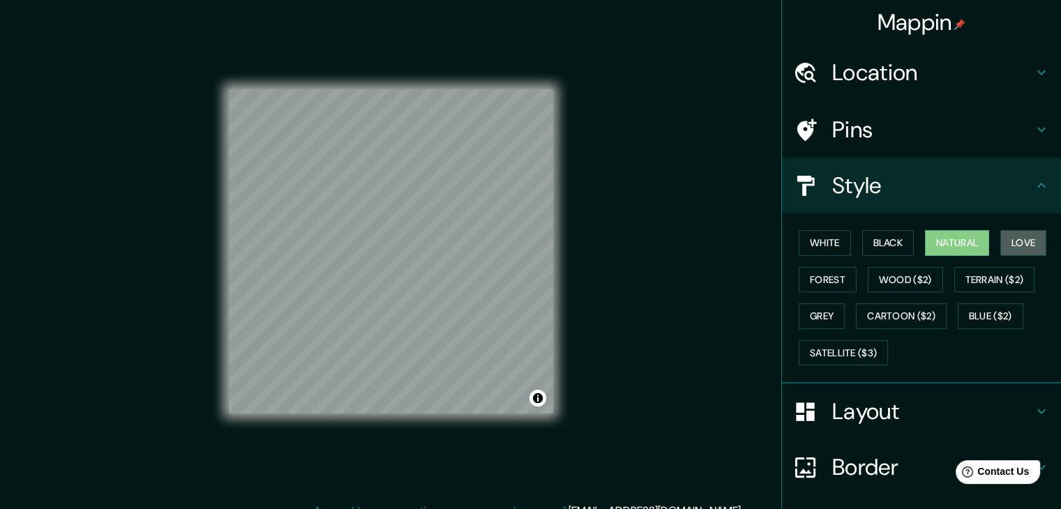
drag, startPoint x: 1001, startPoint y: 232, endPoint x: 984, endPoint y: 245, distance: 21.5
click at [1001, 232] on button "Love" at bounding box center [1024, 243] width 46 height 26
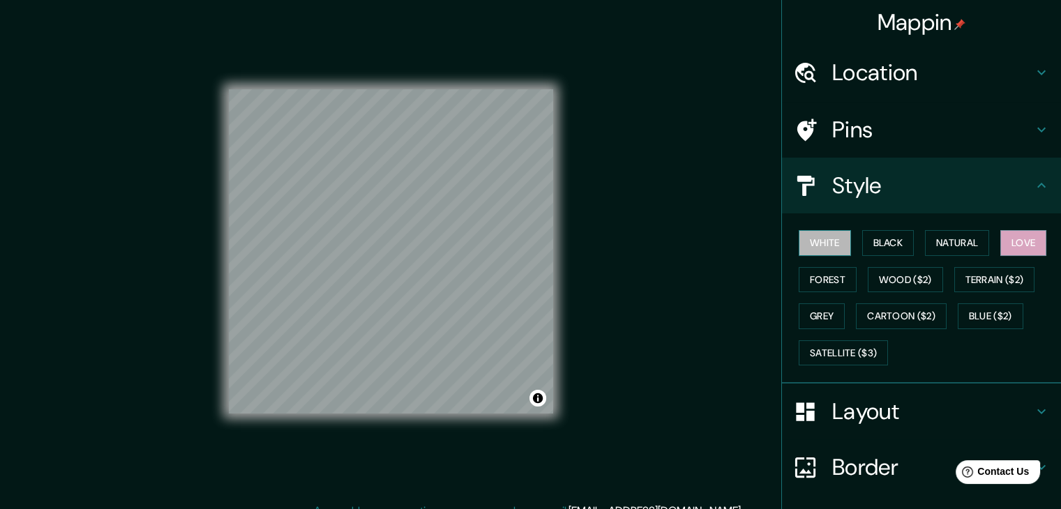
click at [800, 244] on button "White" at bounding box center [825, 243] width 52 height 26
click at [417, 266] on div at bounding box center [421, 265] width 11 height 11
click at [415, 259] on div at bounding box center [416, 258] width 11 height 11
click at [416, 256] on div at bounding box center [413, 258] width 11 height 11
click at [927, 246] on button "Natural" at bounding box center [957, 243] width 64 height 26
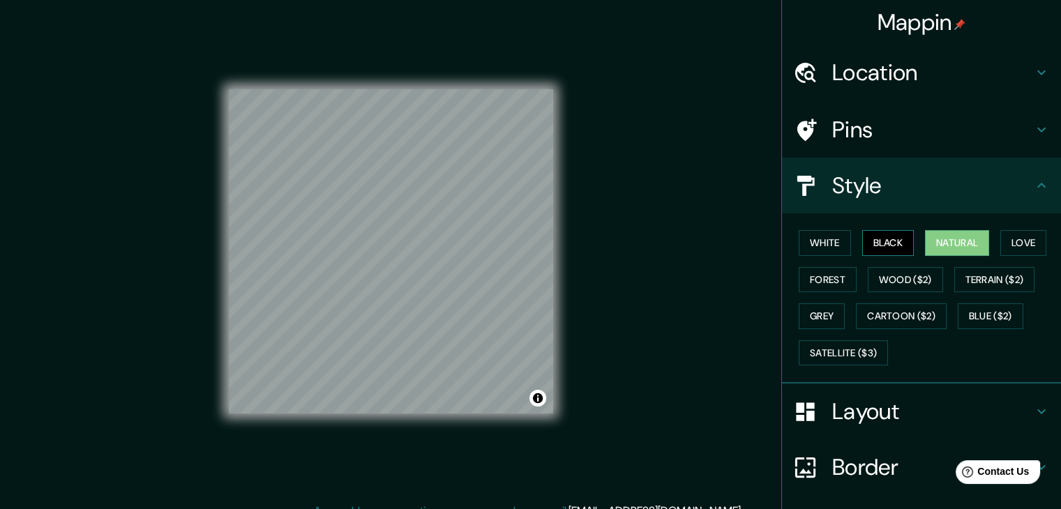
click at [872, 242] on button "Black" at bounding box center [889, 243] width 52 height 26
click at [895, 280] on button "Wood ($2)" at bounding box center [905, 280] width 75 height 26
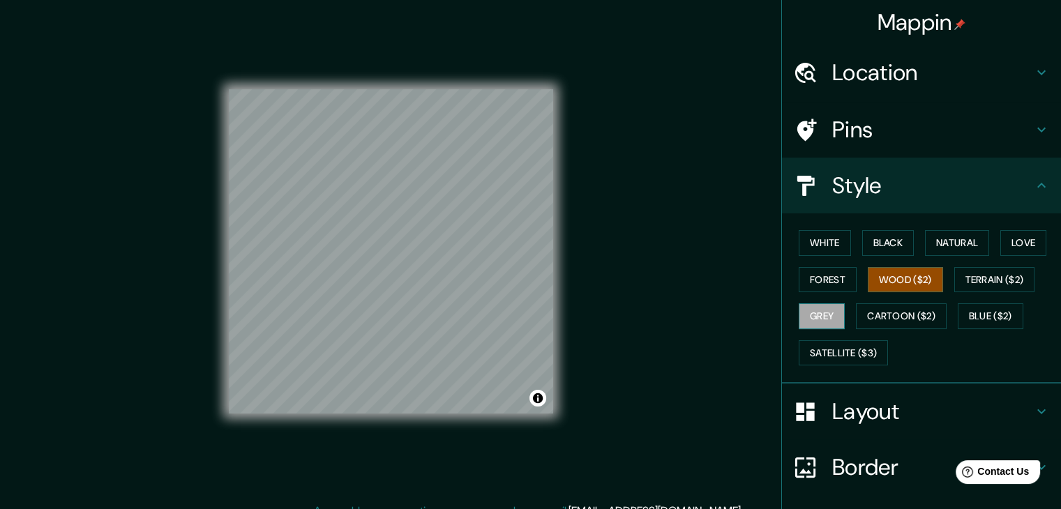
click at [813, 308] on button "Grey" at bounding box center [822, 317] width 46 height 26
click at [882, 314] on button "Cartoon ($2)" at bounding box center [901, 317] width 91 height 26
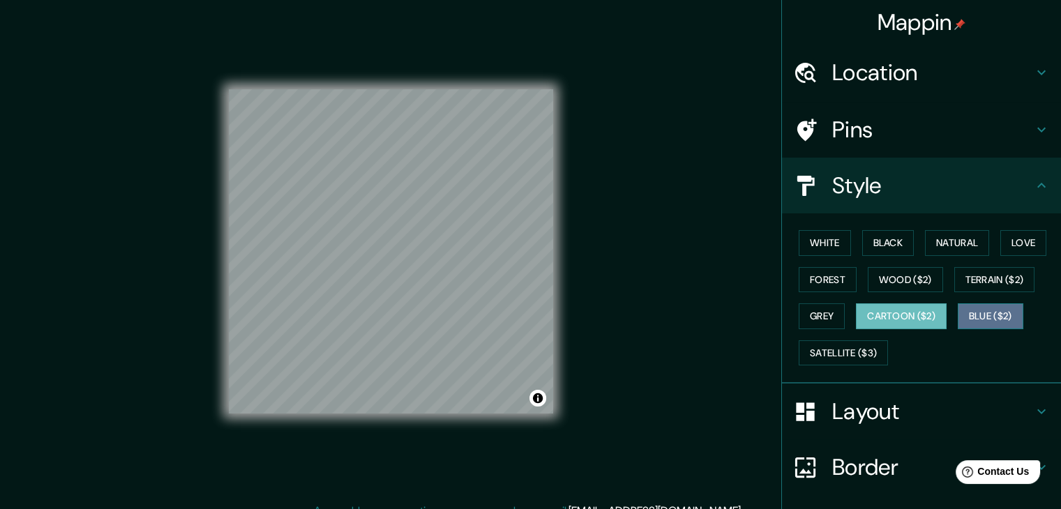
click at [974, 309] on button "Blue ($2)" at bounding box center [991, 317] width 66 height 26
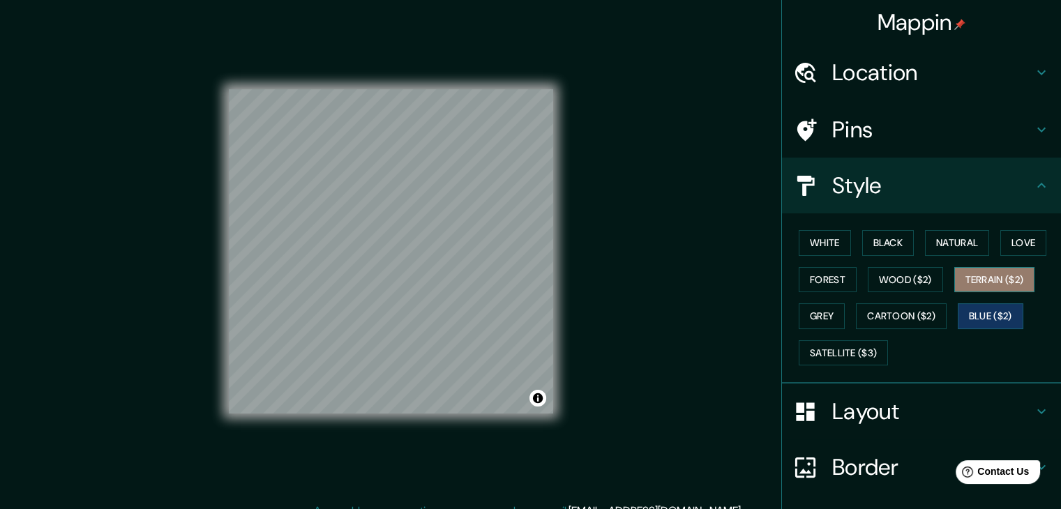
click at [970, 269] on button "Terrain ($2)" at bounding box center [995, 280] width 81 height 26
click at [1003, 241] on button "Love" at bounding box center [1024, 243] width 46 height 26
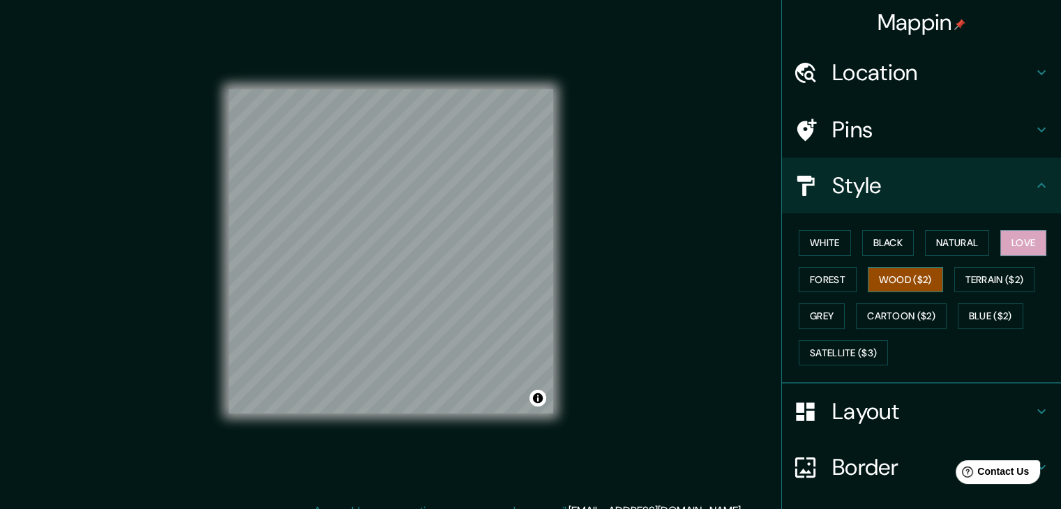
click at [928, 280] on button "Wood ($2)" at bounding box center [905, 280] width 75 height 26
click at [933, 239] on button "Natural" at bounding box center [957, 243] width 64 height 26
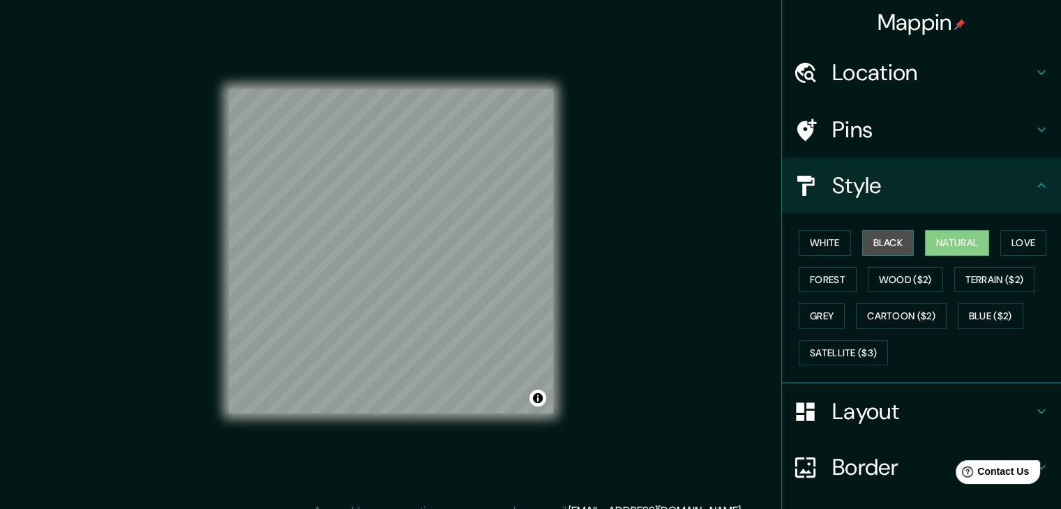
click at [902, 244] on button "Black" at bounding box center [889, 243] width 52 height 26
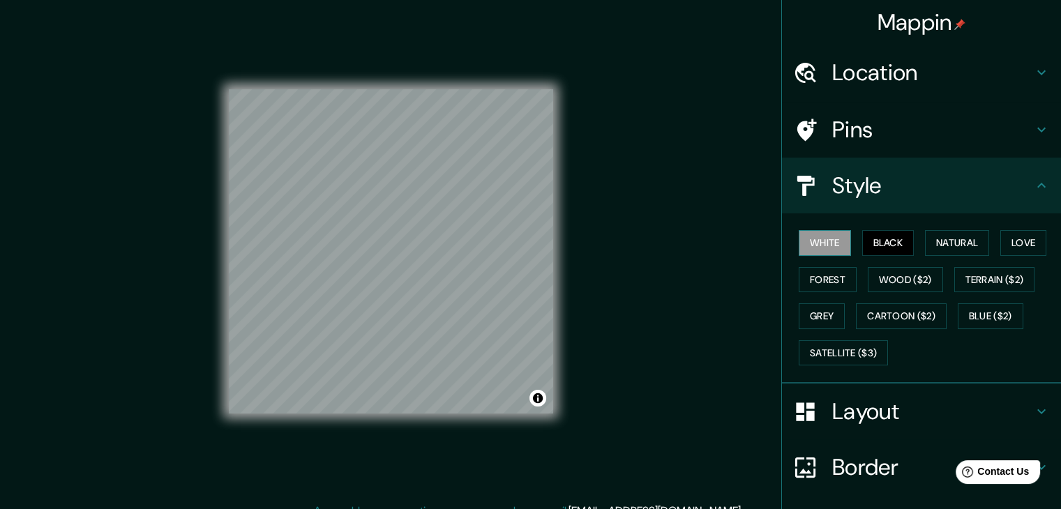
click at [814, 246] on button "White" at bounding box center [825, 243] width 52 height 26
click at [941, 241] on button "Natural" at bounding box center [957, 243] width 64 height 26
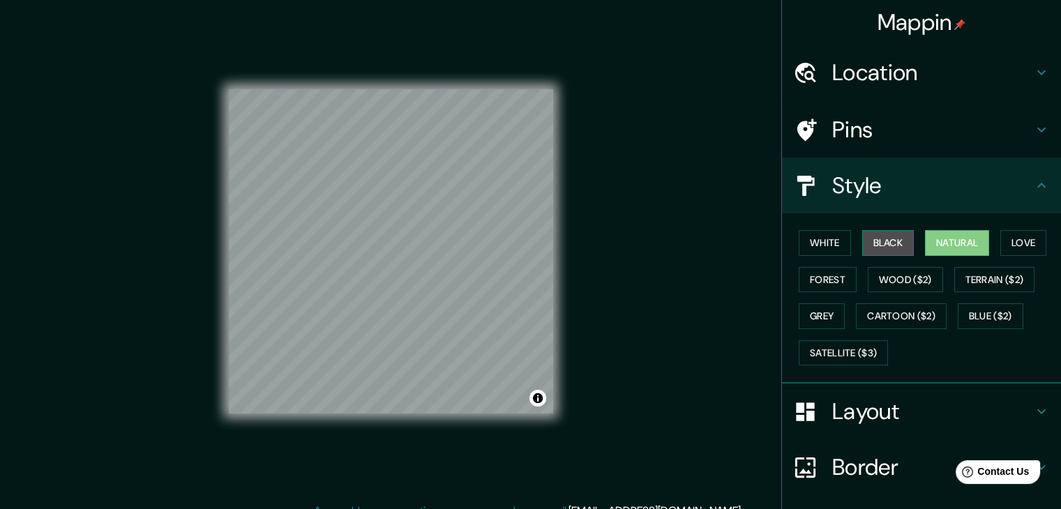
click at [882, 235] on button "Black" at bounding box center [889, 243] width 52 height 26
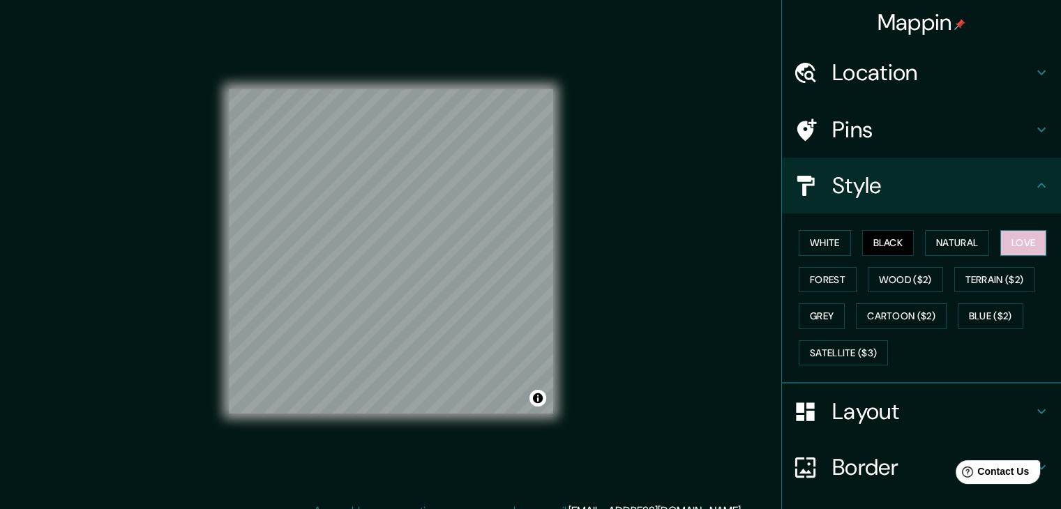
click at [1001, 239] on button "Love" at bounding box center [1024, 243] width 46 height 26
drag, startPoint x: 971, startPoint y: 268, endPoint x: 937, endPoint y: 268, distance: 34.2
click at [969, 268] on button "Terrain ($2)" at bounding box center [995, 280] width 81 height 26
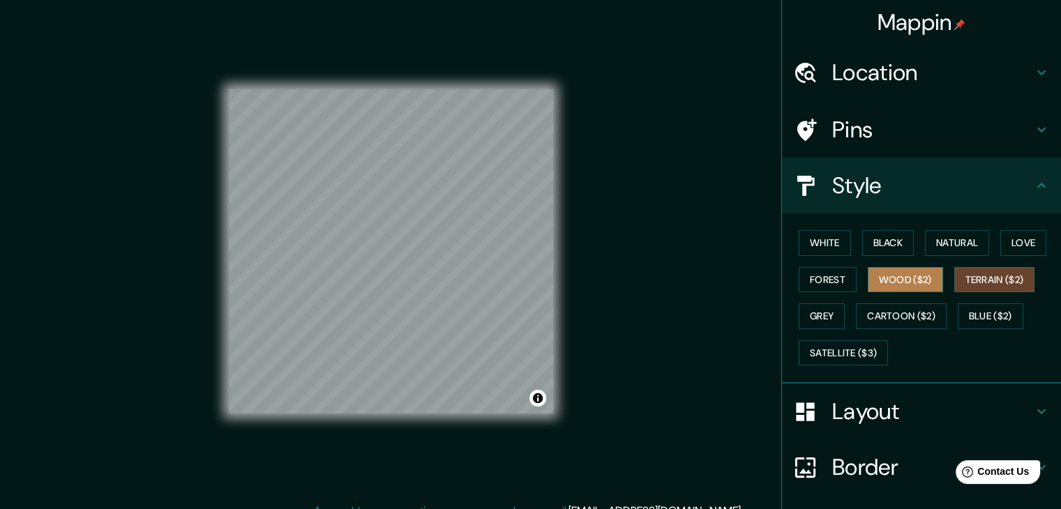
click at [913, 274] on button "Wood ($2)" at bounding box center [905, 280] width 75 height 26
